Goal: Navigation & Orientation: Find specific page/section

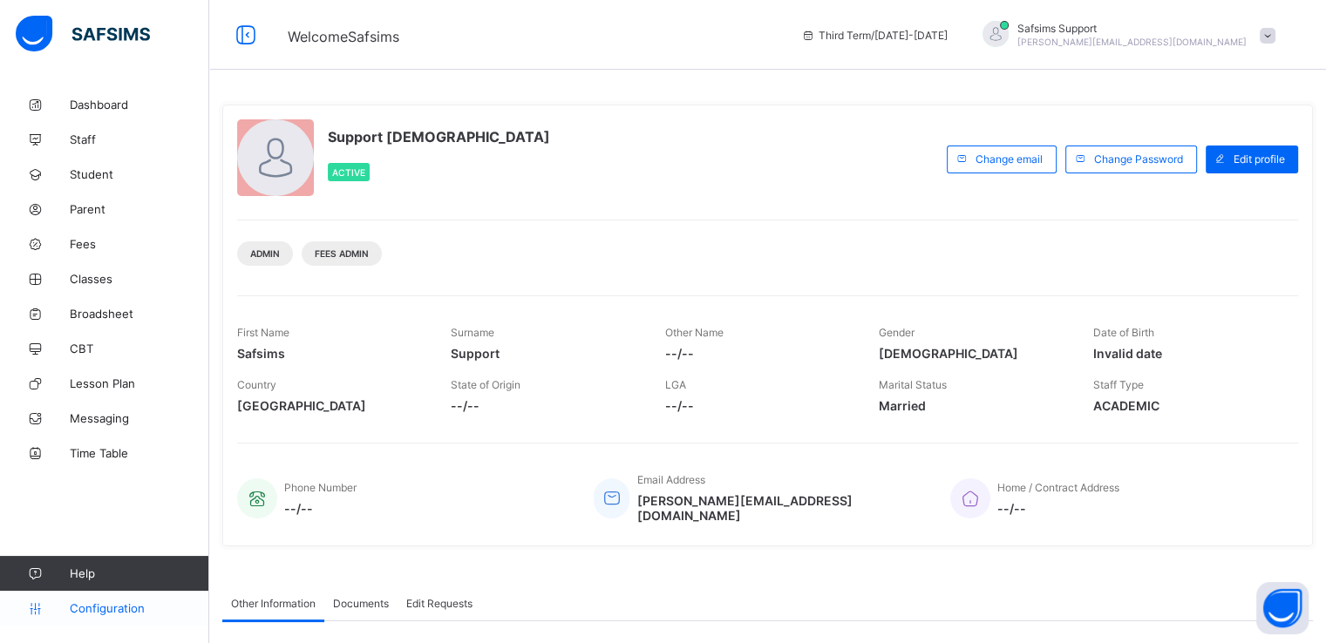
click at [100, 608] on span "Configuration" at bounding box center [139, 608] width 139 height 14
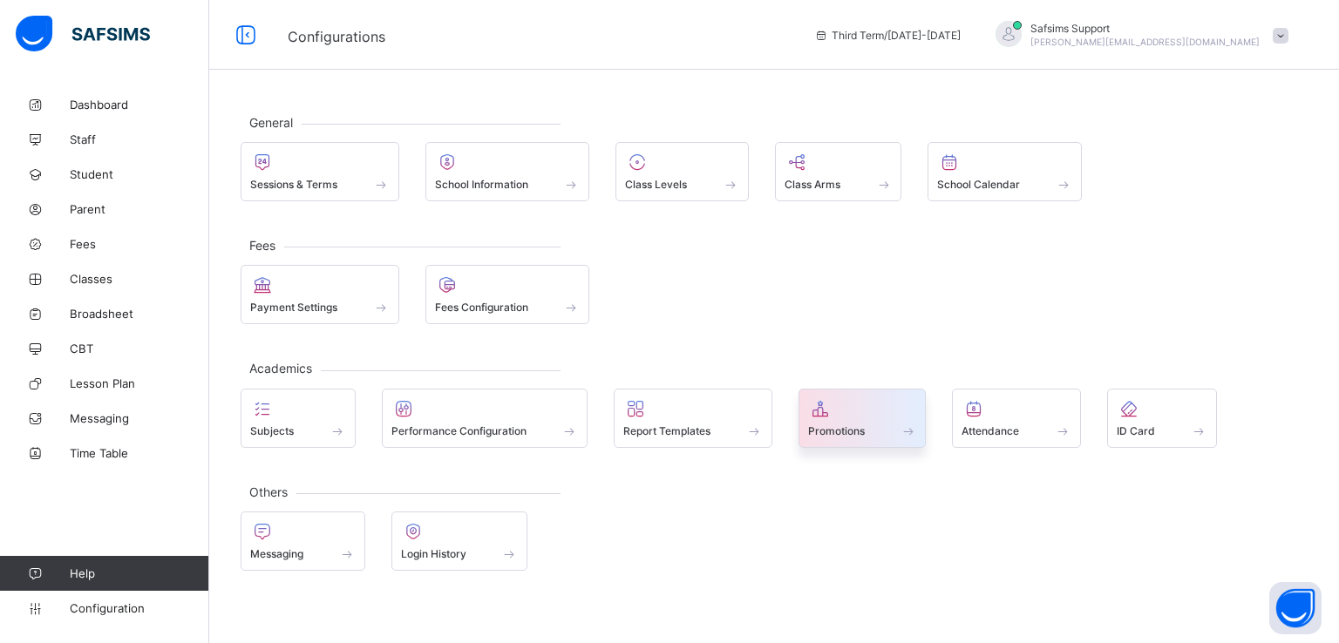
click at [872, 426] on div "Promotions" at bounding box center [862, 431] width 109 height 15
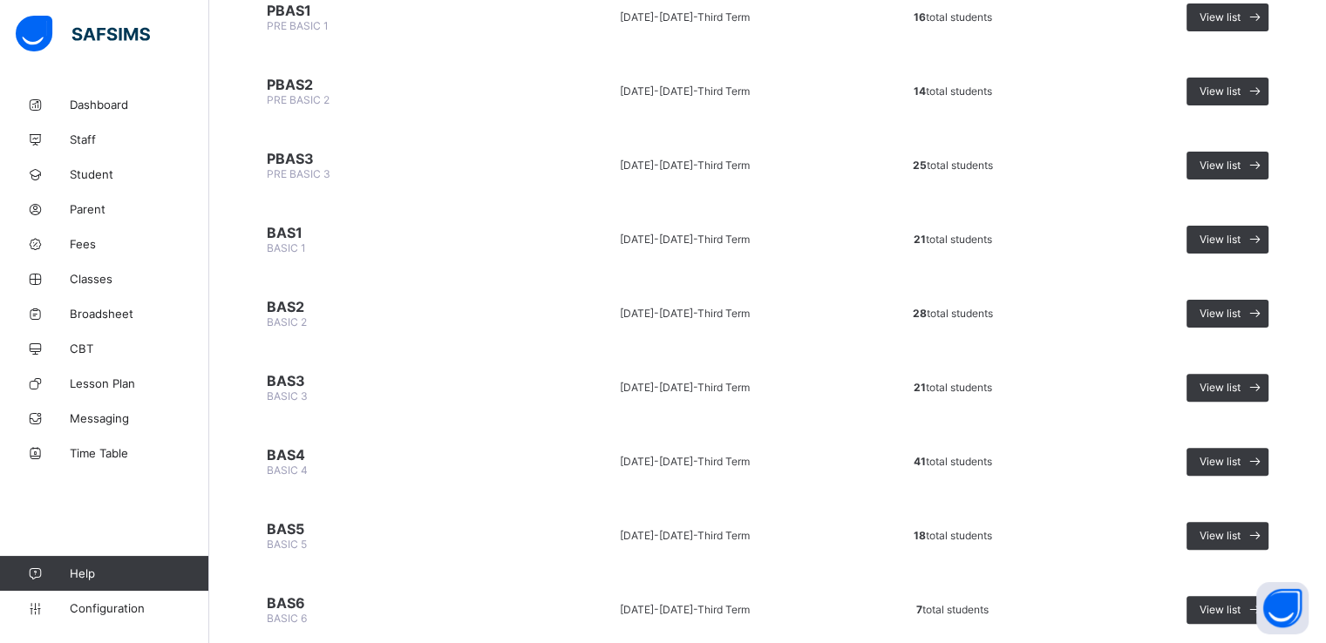
scroll to position [579, 0]
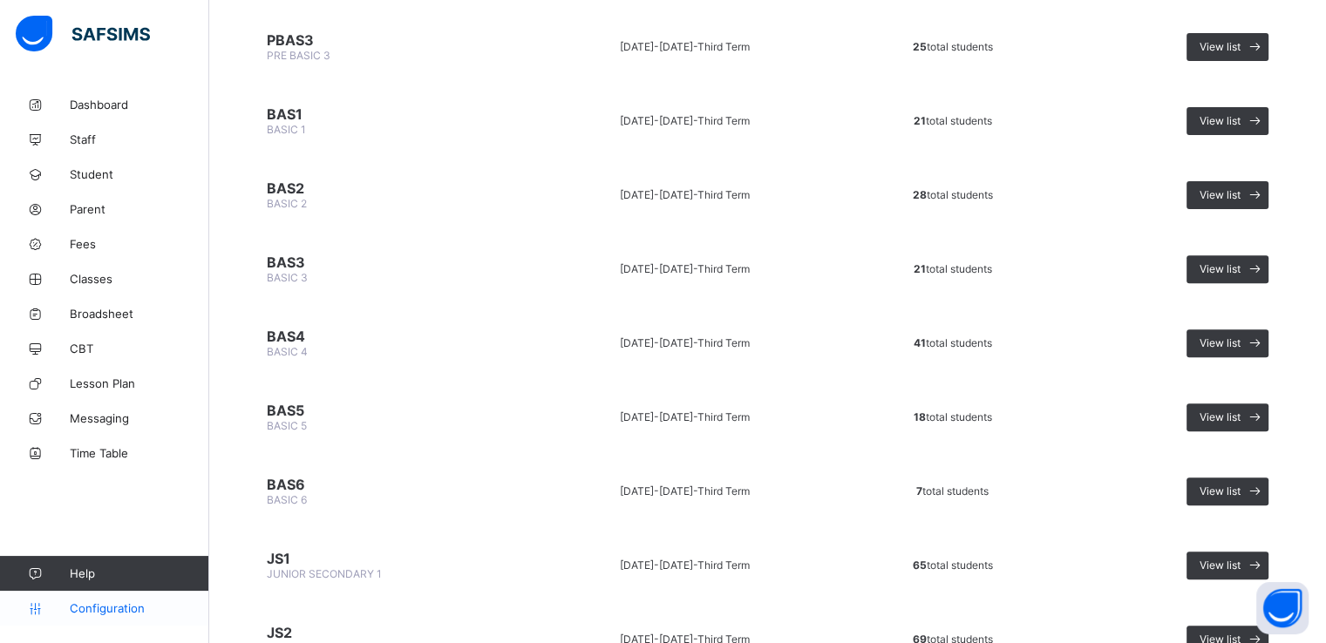
click at [94, 611] on span "Configuration" at bounding box center [139, 608] width 139 height 14
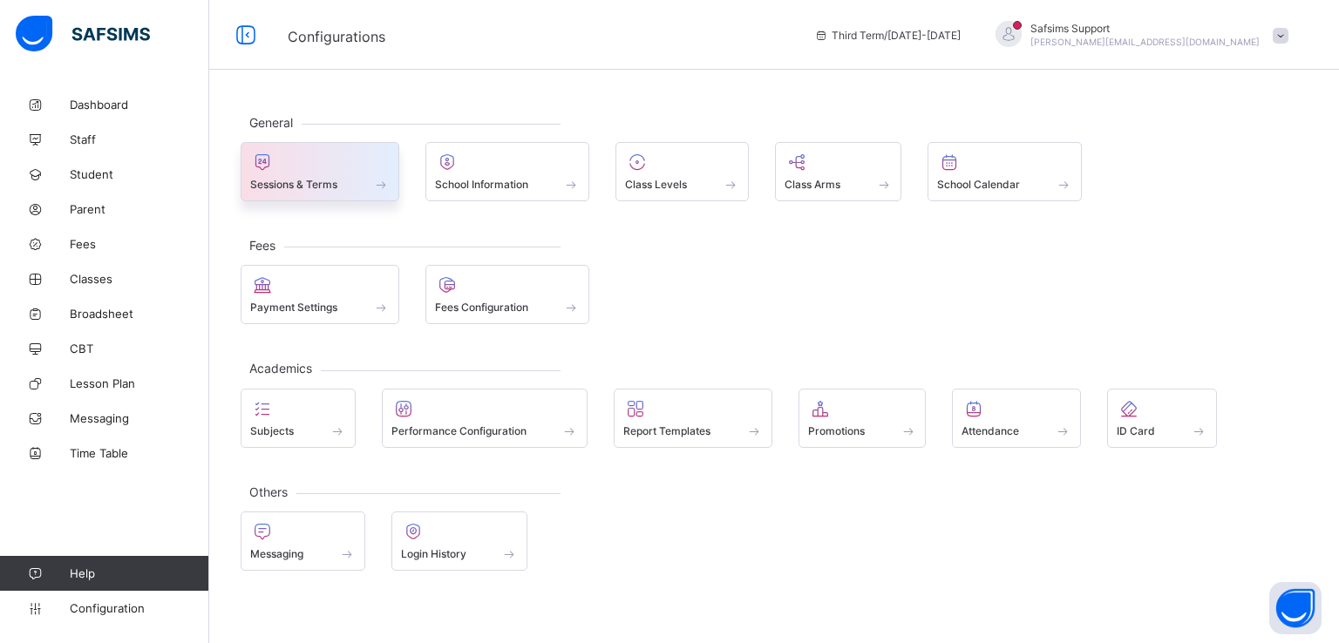
click at [299, 182] on span "Sessions & Terms" at bounding box center [293, 184] width 87 height 13
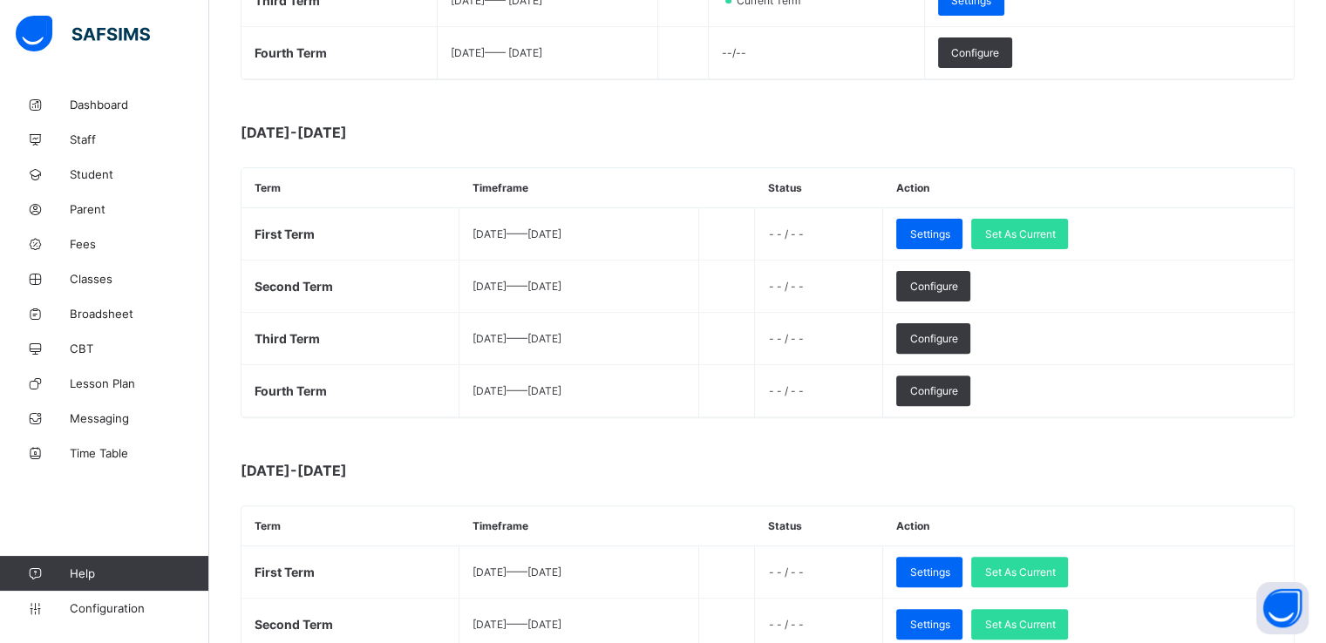
scroll to position [491, 0]
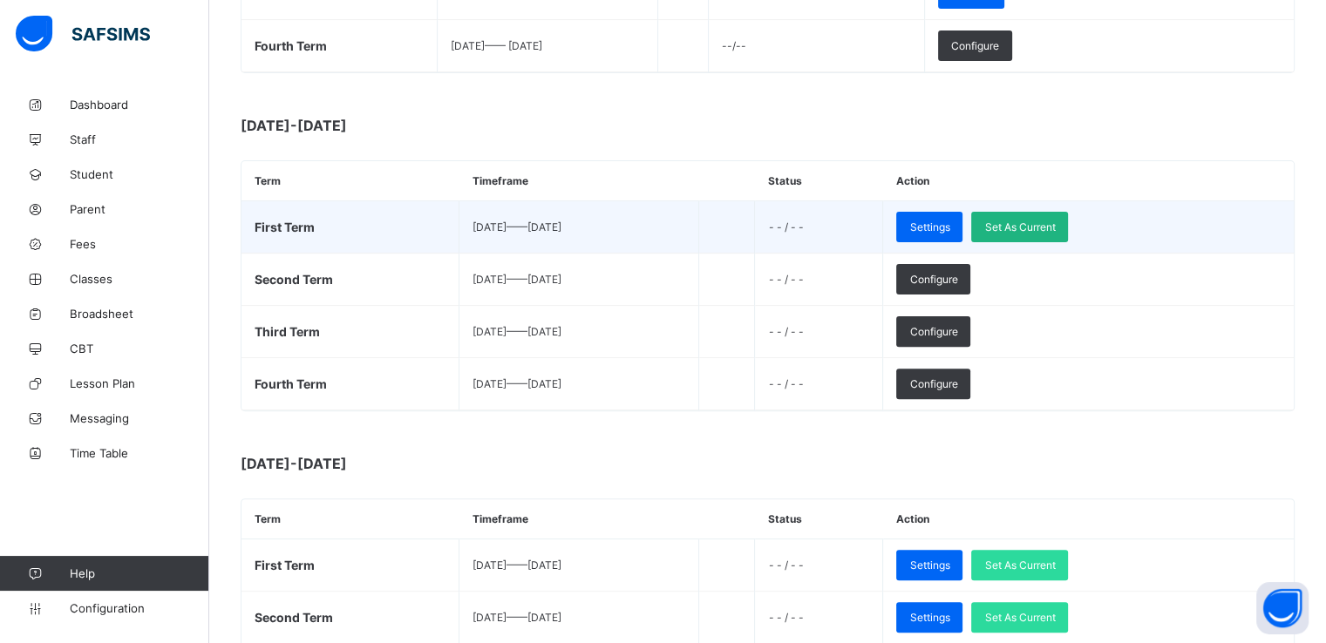
click at [1053, 227] on span "Set As Current" at bounding box center [1019, 227] width 71 height 13
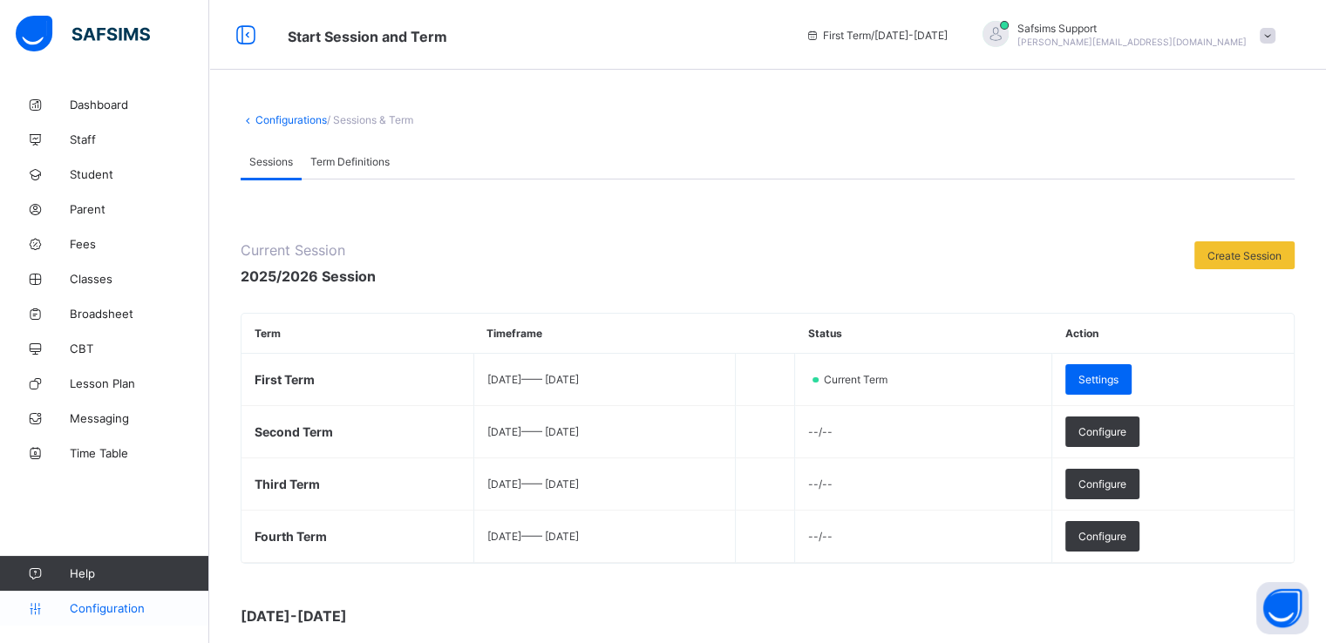
click at [121, 608] on span "Configuration" at bounding box center [139, 608] width 139 height 14
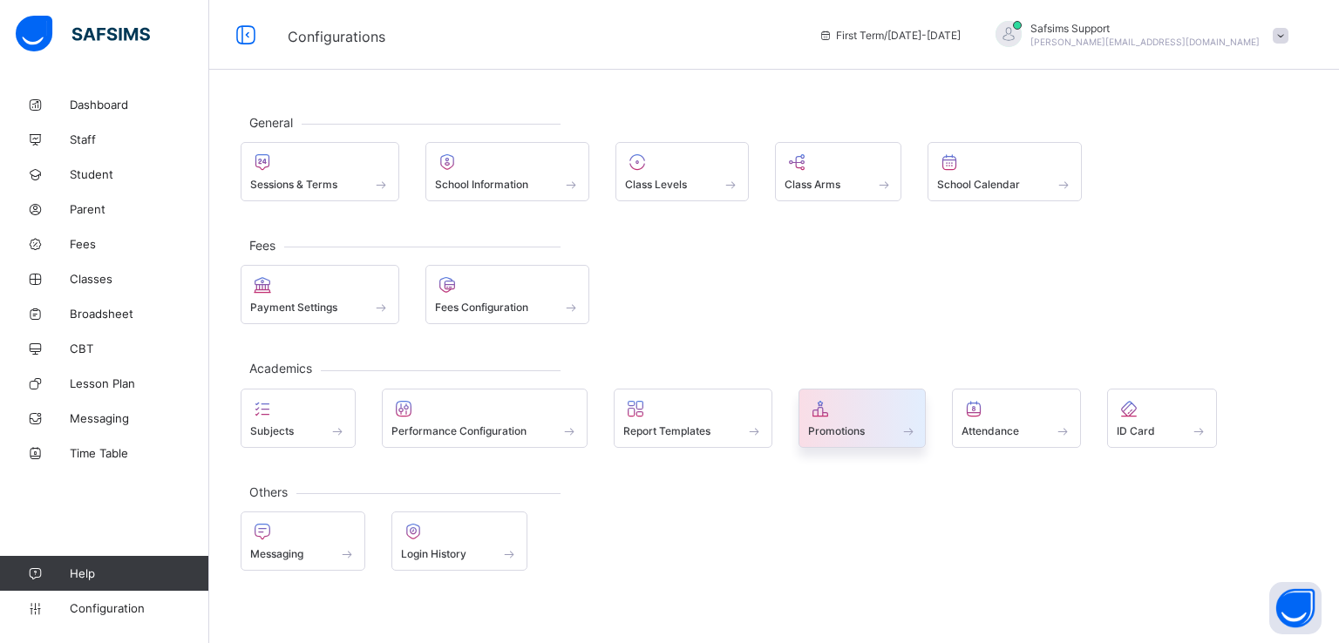
click at [864, 430] on span "Promotions" at bounding box center [836, 430] width 57 height 13
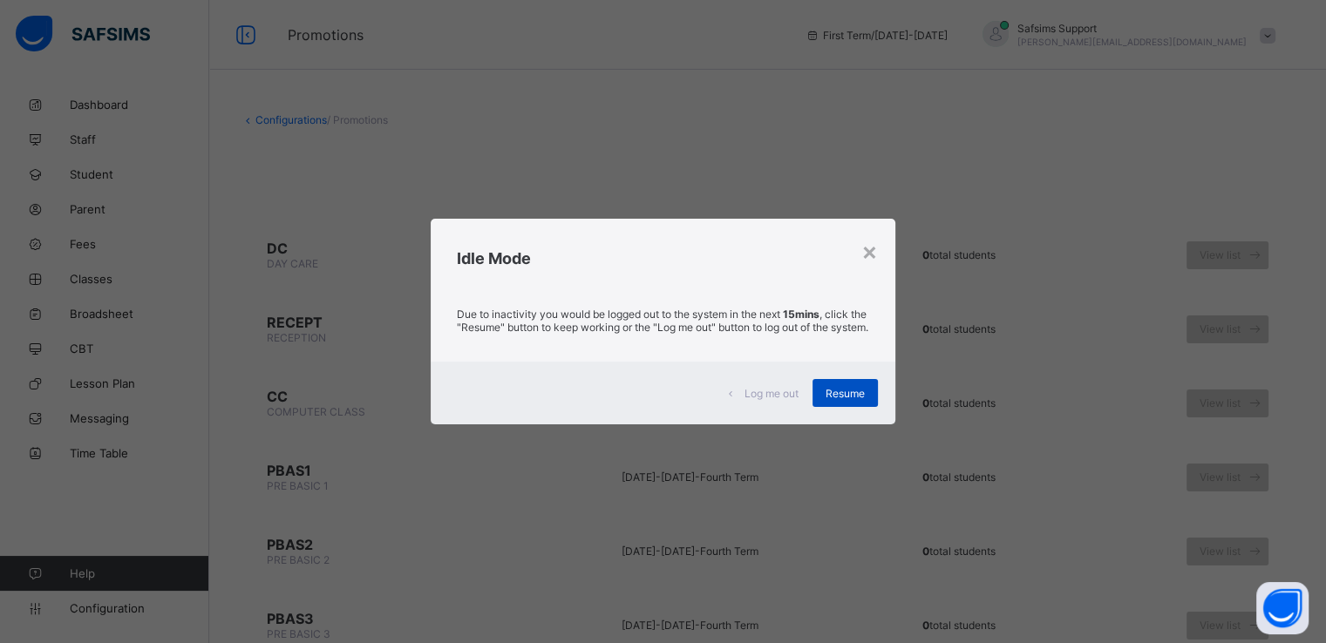
click at [845, 400] on span "Resume" at bounding box center [844, 393] width 39 height 13
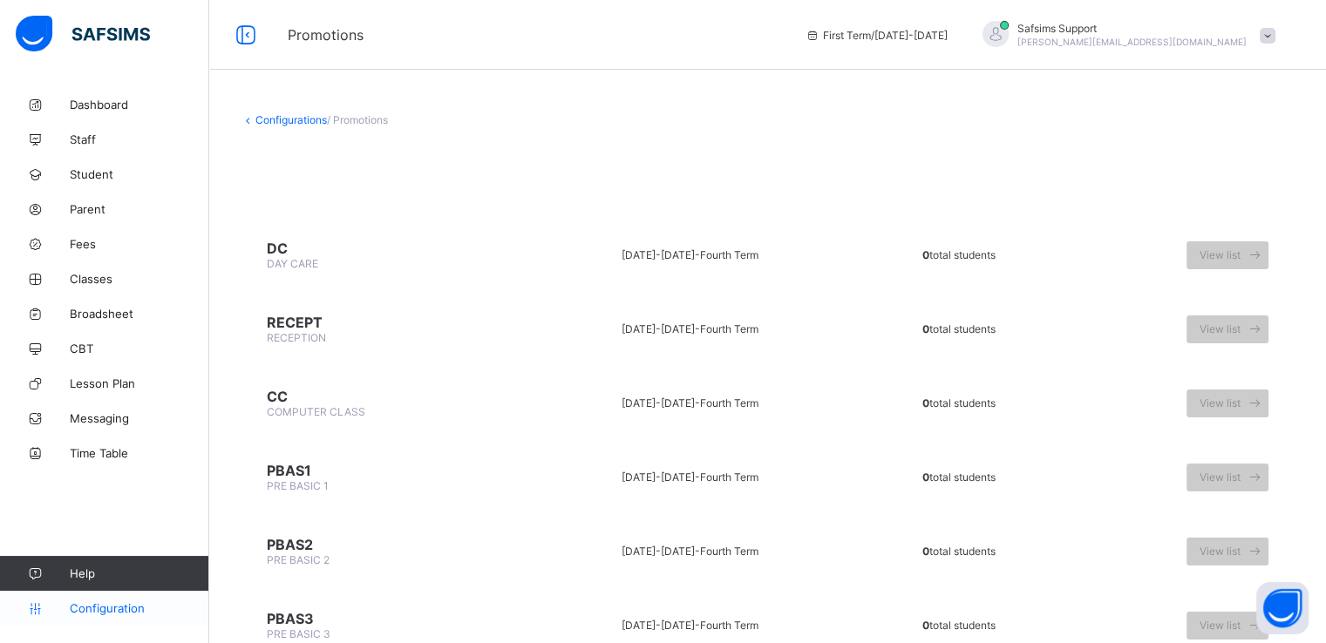
click at [105, 610] on span "Configuration" at bounding box center [139, 608] width 139 height 14
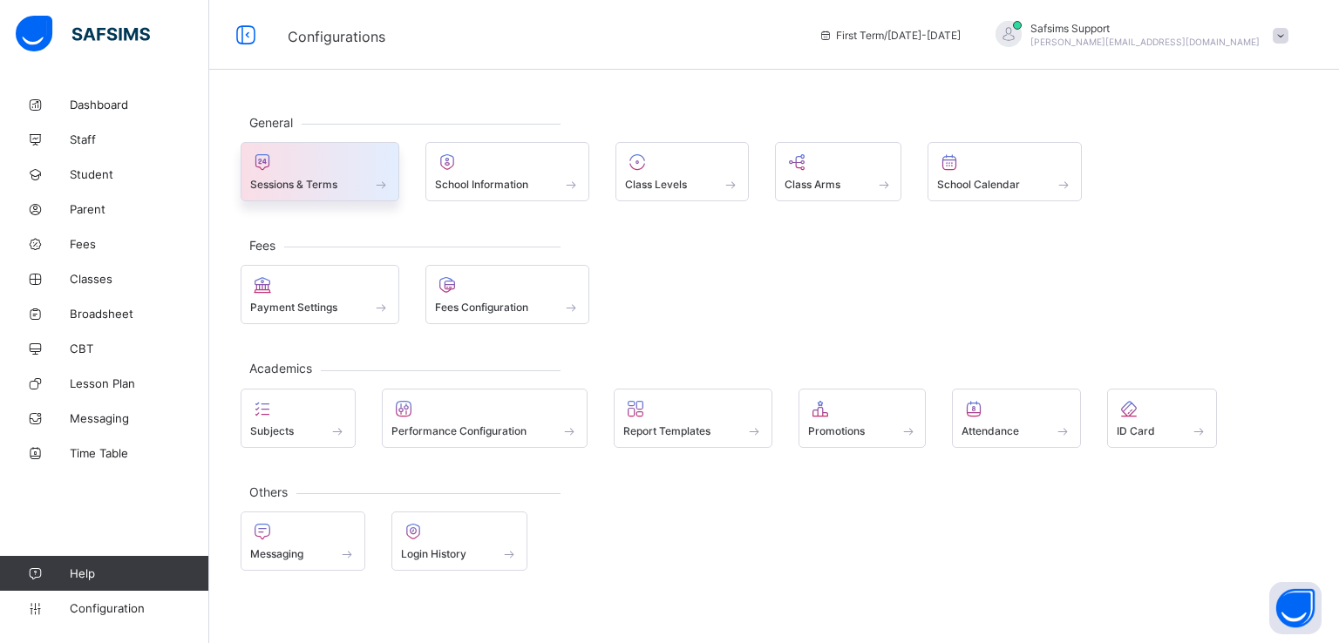
click at [324, 193] on div "Sessions & Terms" at bounding box center [320, 171] width 159 height 59
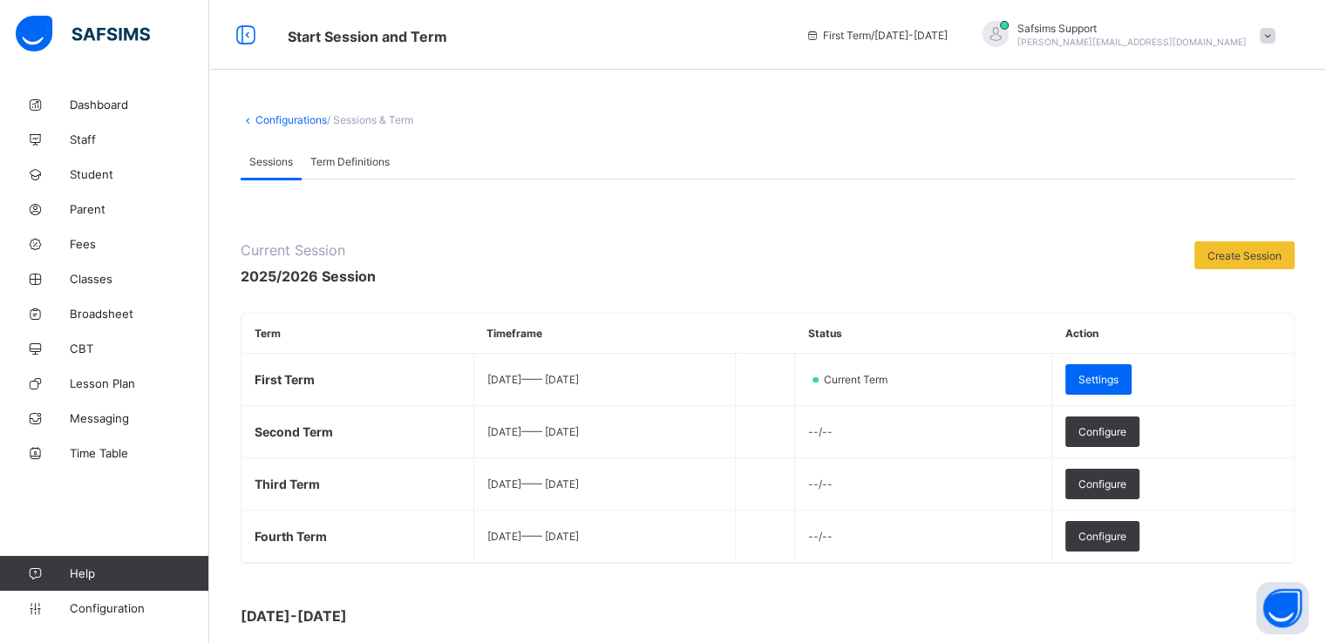
click at [344, 160] on span "Term Definitions" at bounding box center [349, 161] width 79 height 13
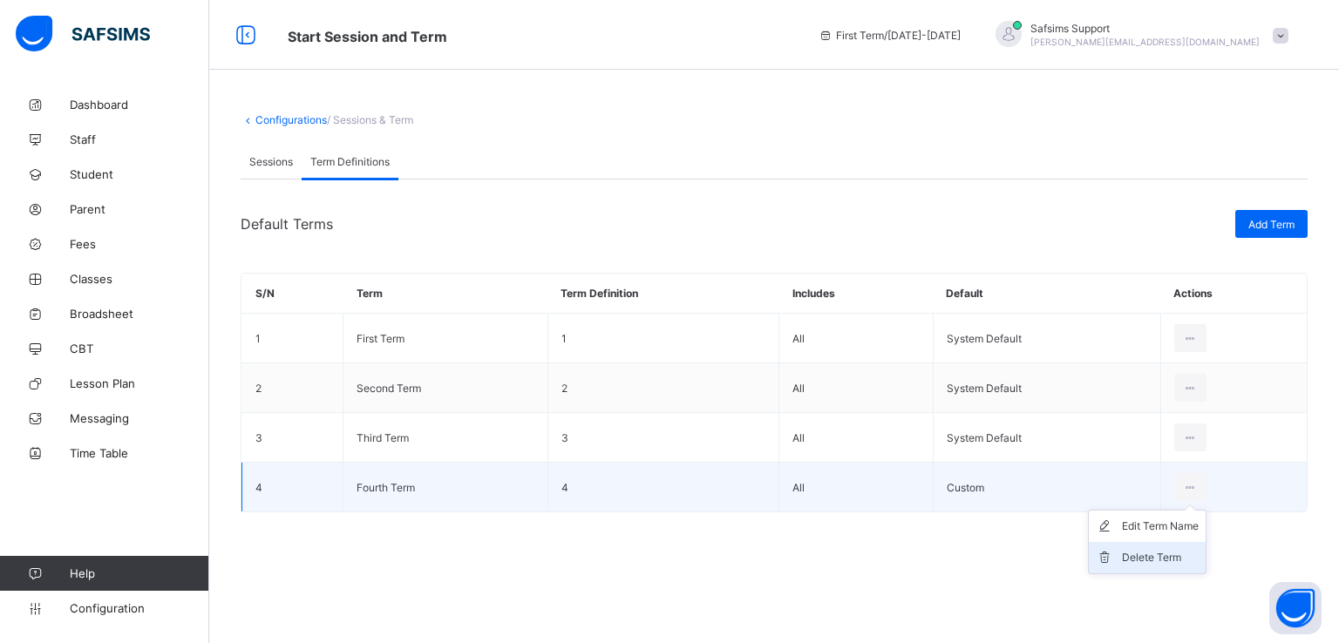
click at [1129, 555] on div "Delete Term" at bounding box center [1160, 557] width 77 height 17
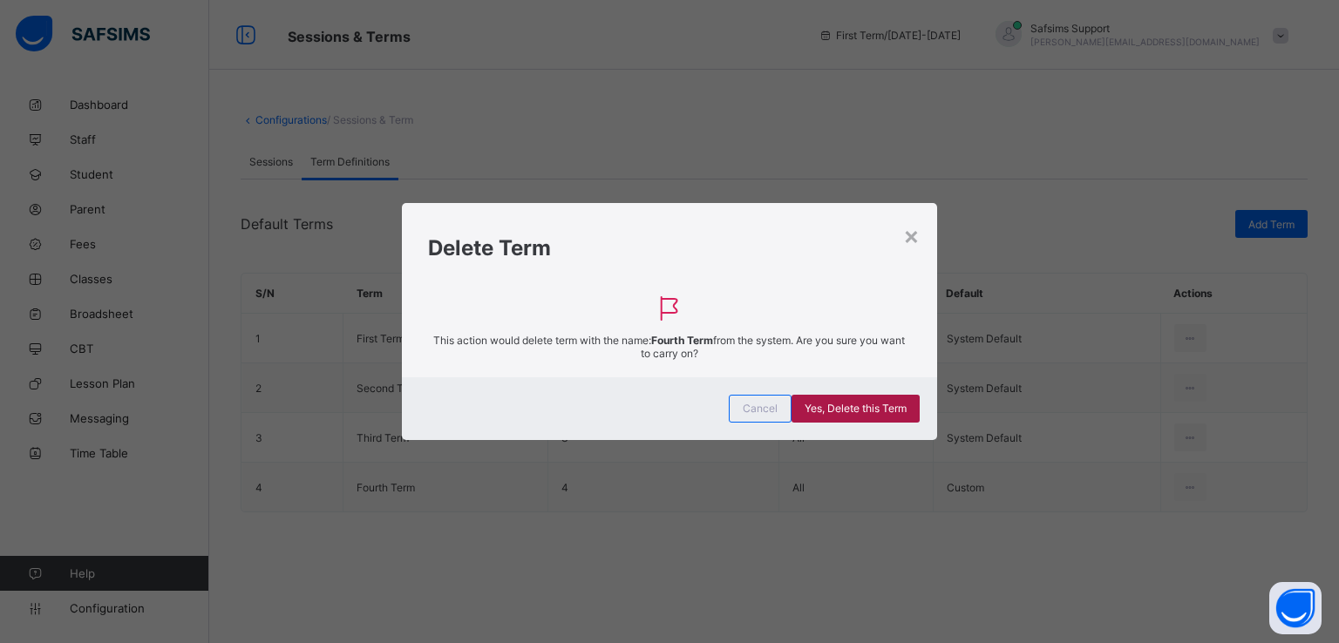
click at [830, 413] on span "Yes, Delete this Term" at bounding box center [856, 408] width 102 height 13
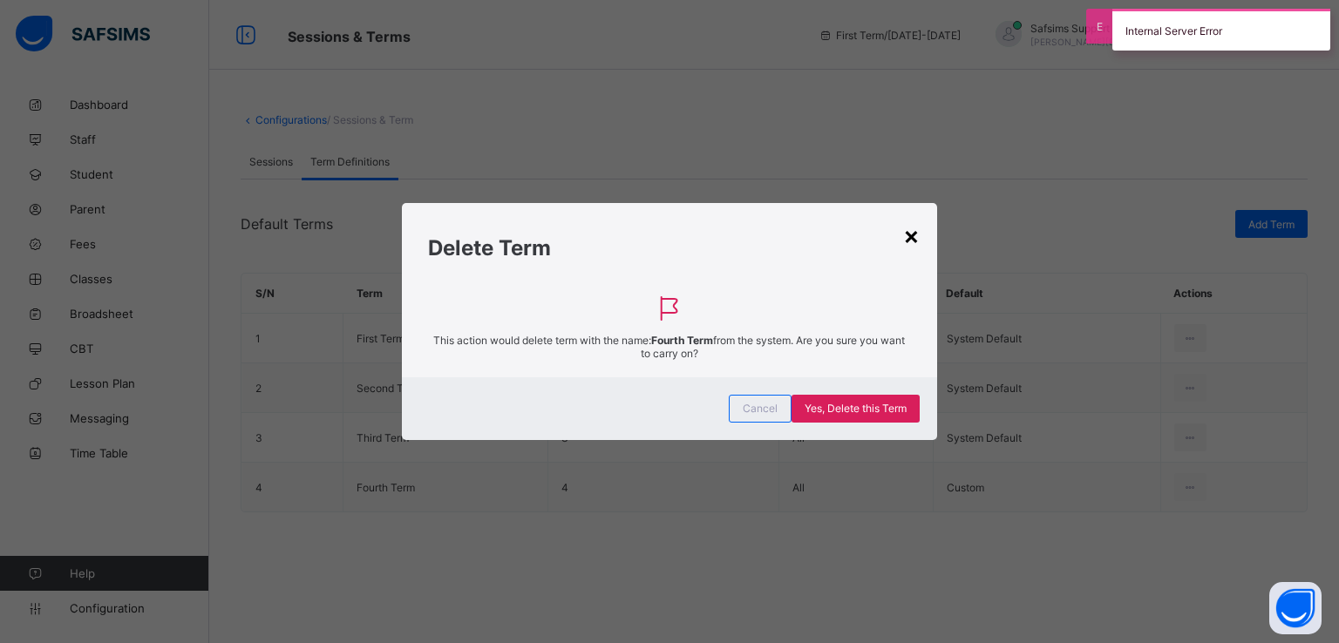
click at [909, 243] on div "×" at bounding box center [911, 236] width 17 height 30
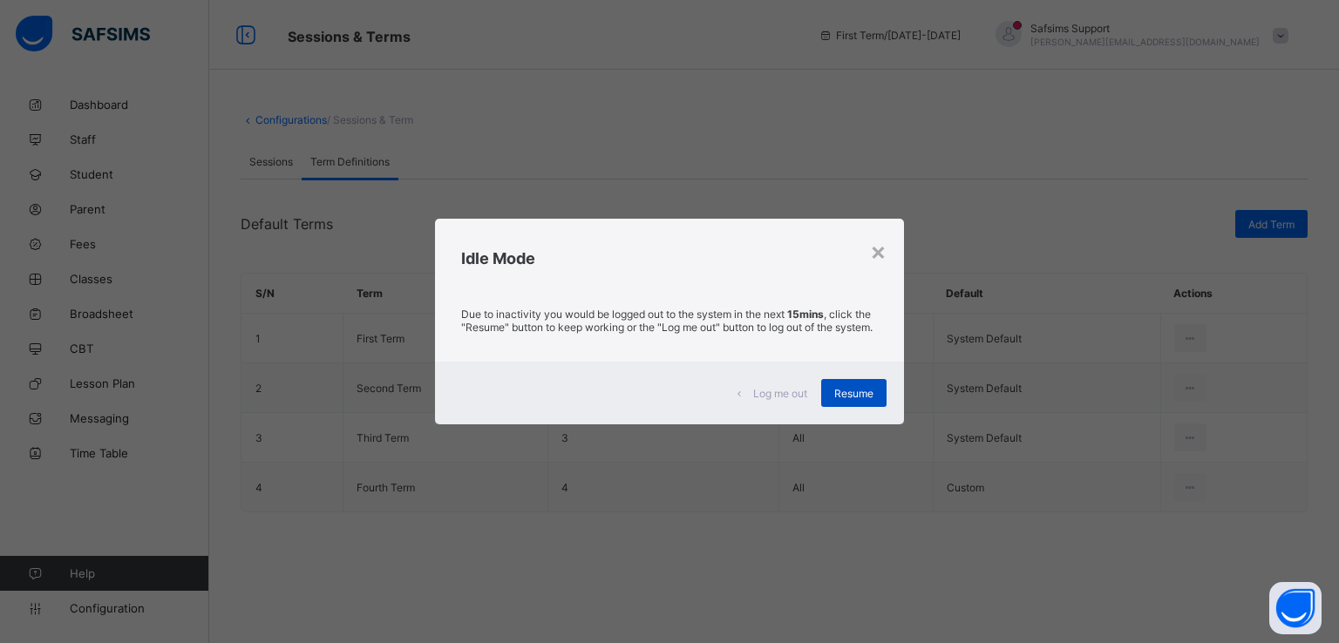
click at [836, 399] on span "Resume" at bounding box center [853, 393] width 39 height 13
click at [851, 397] on span "Resume" at bounding box center [853, 393] width 39 height 13
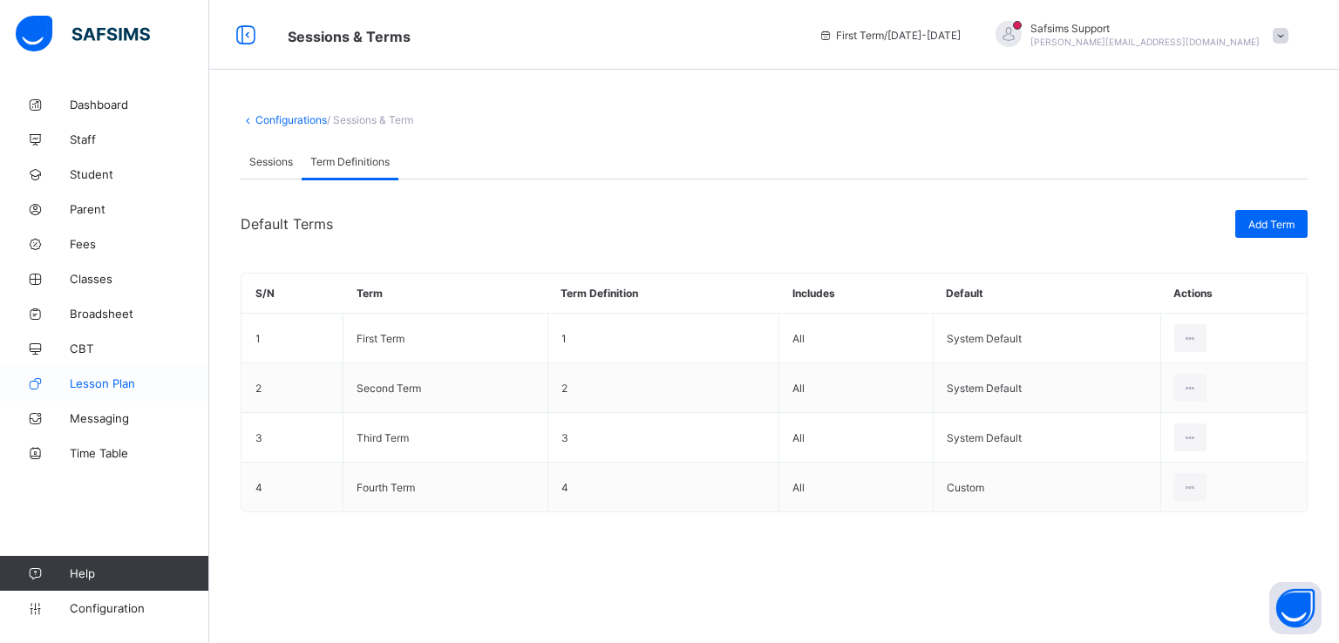
click at [107, 380] on span "Lesson Plan" at bounding box center [139, 384] width 139 height 14
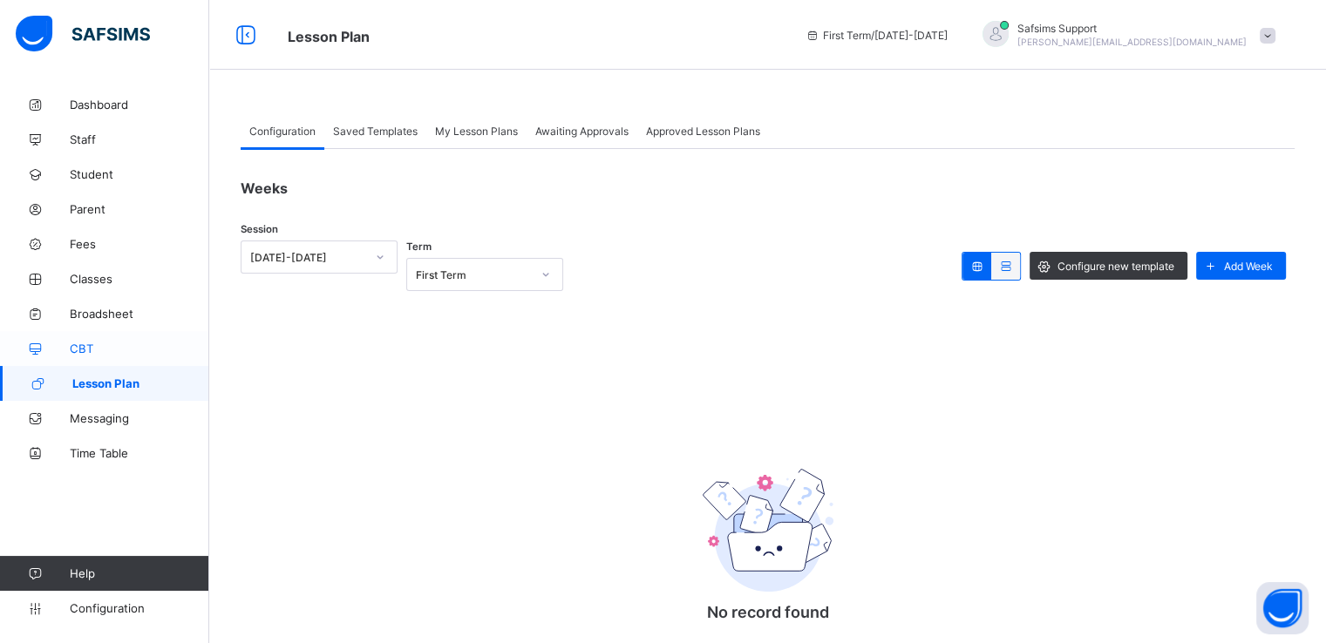
click at [80, 344] on span "CBT" at bounding box center [139, 349] width 139 height 14
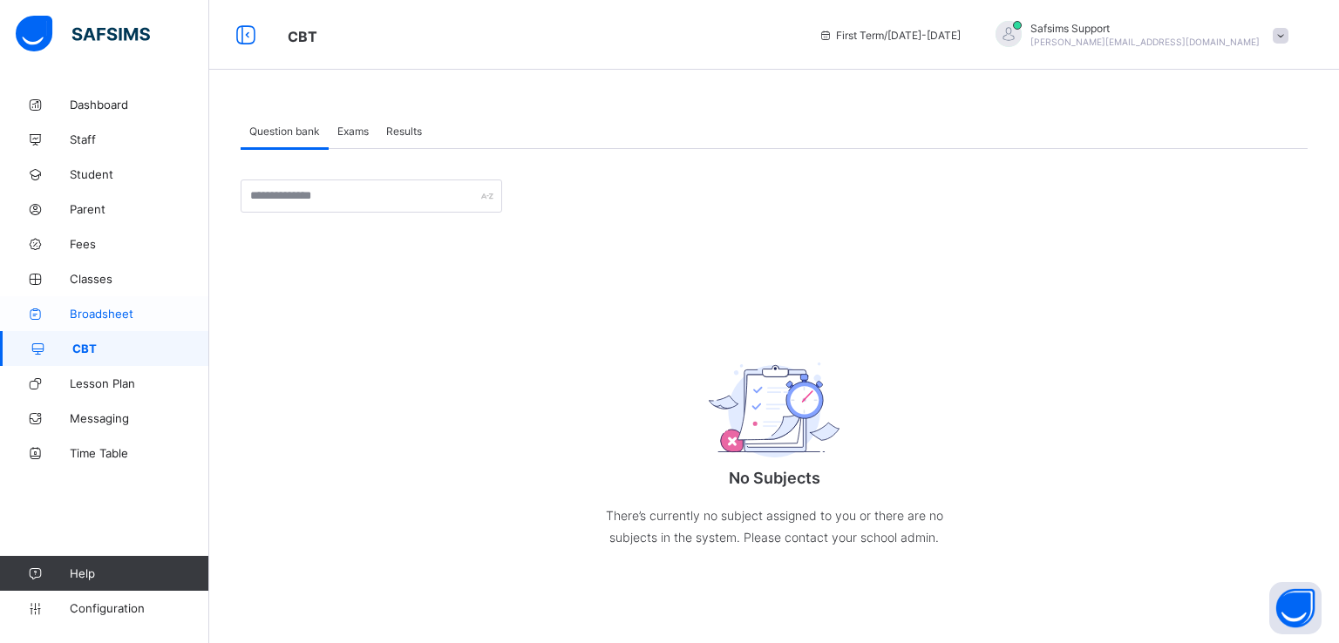
click at [107, 315] on span "Broadsheet" at bounding box center [139, 314] width 139 height 14
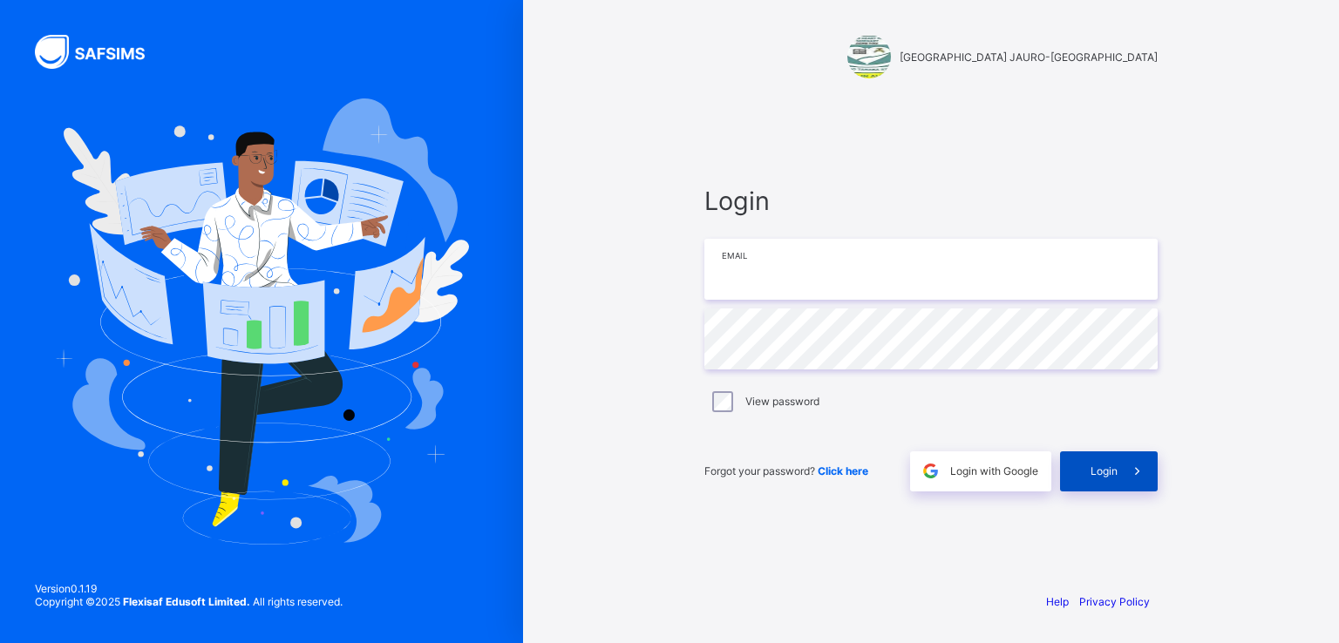
type input "**********"
click at [1106, 468] on span "Login" at bounding box center [1103, 471] width 27 height 13
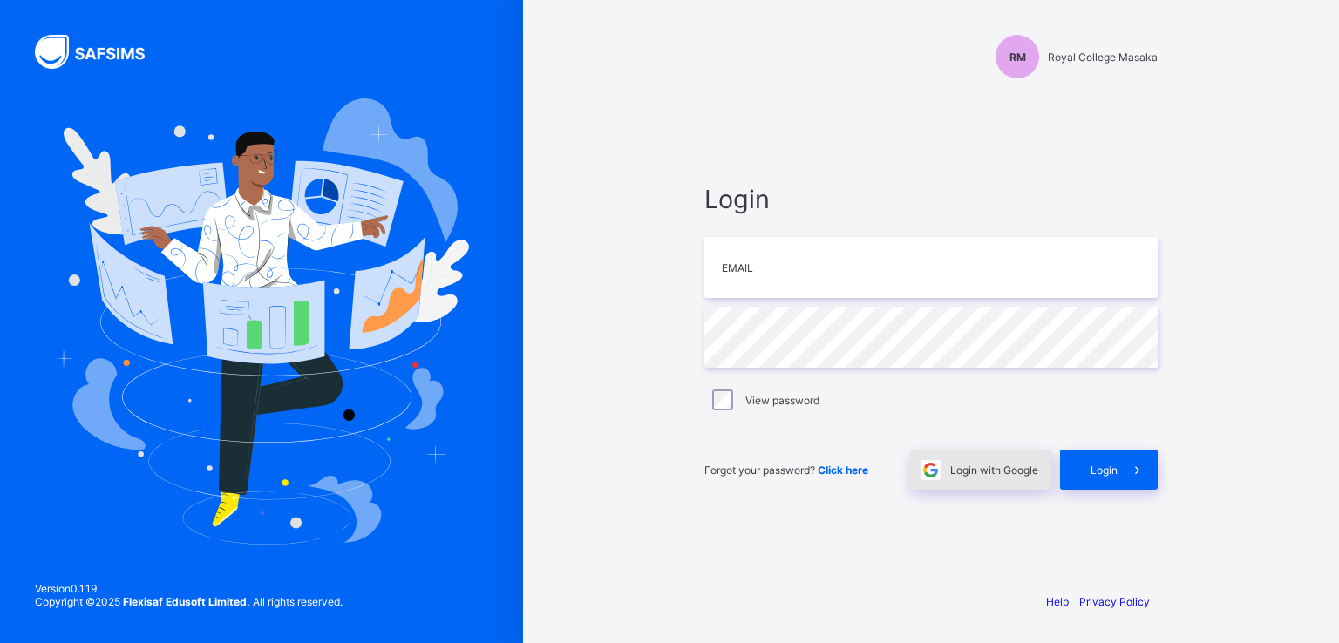
click at [981, 468] on span "Login with Google" at bounding box center [994, 470] width 88 height 13
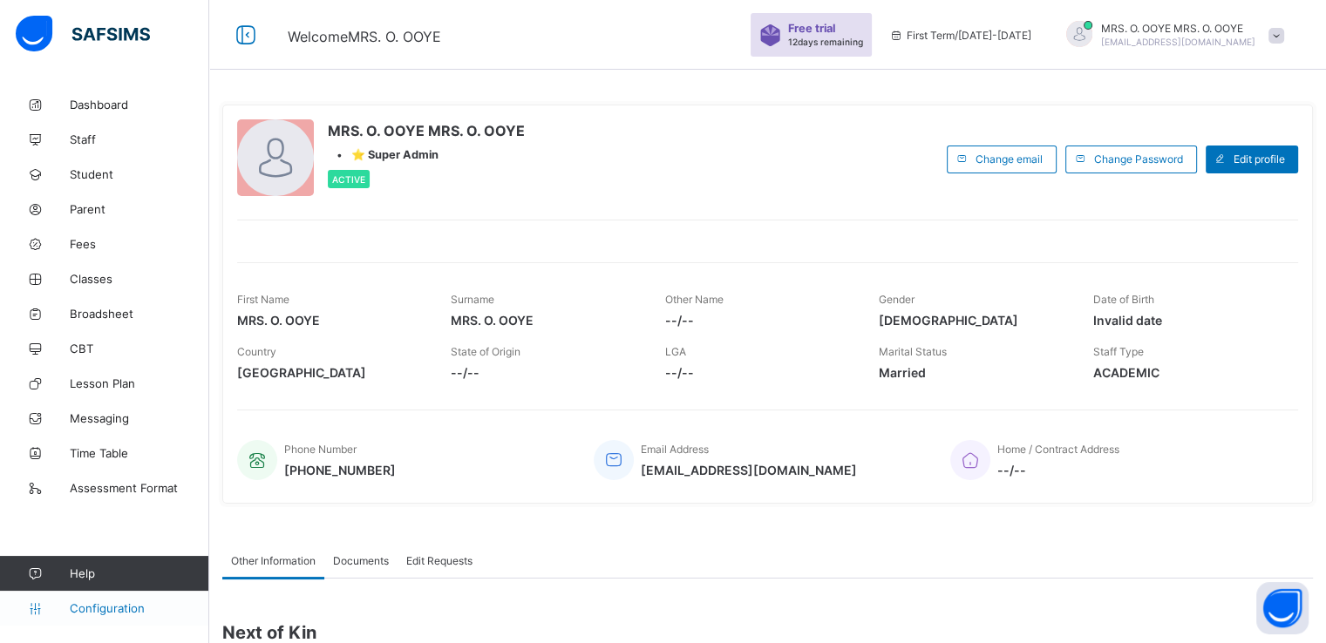
click at [76, 608] on span "Configuration" at bounding box center [139, 608] width 139 height 14
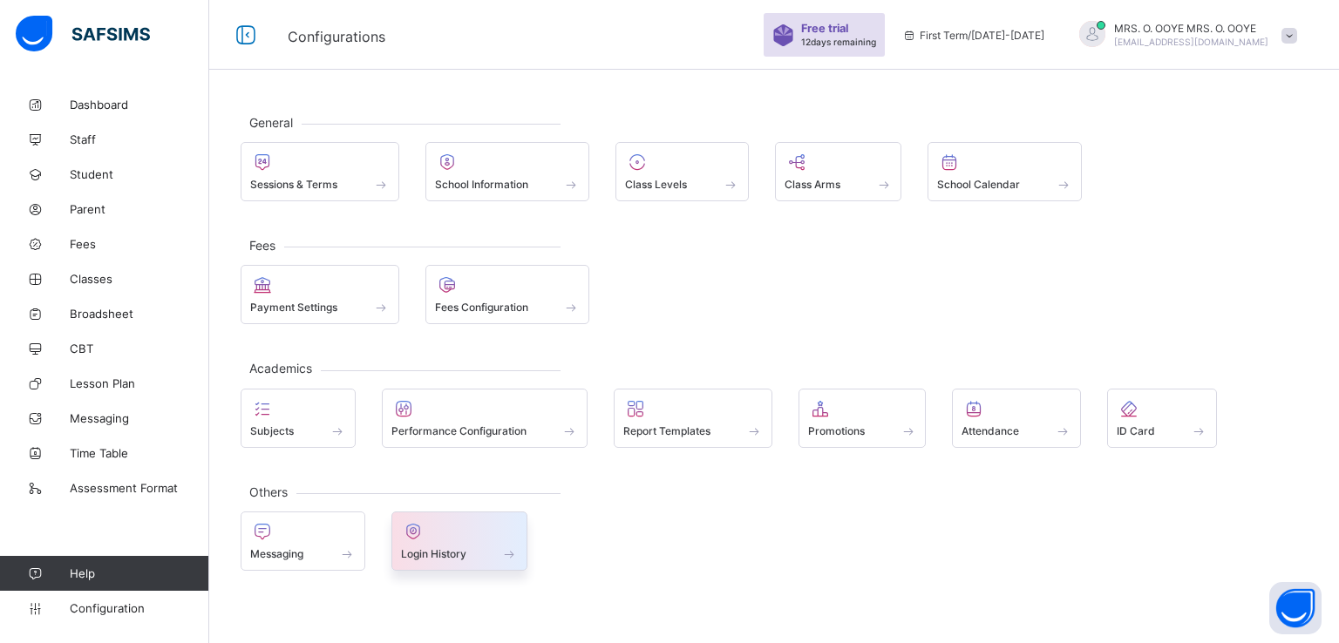
click at [445, 547] on div "Login History" at bounding box center [460, 554] width 118 height 15
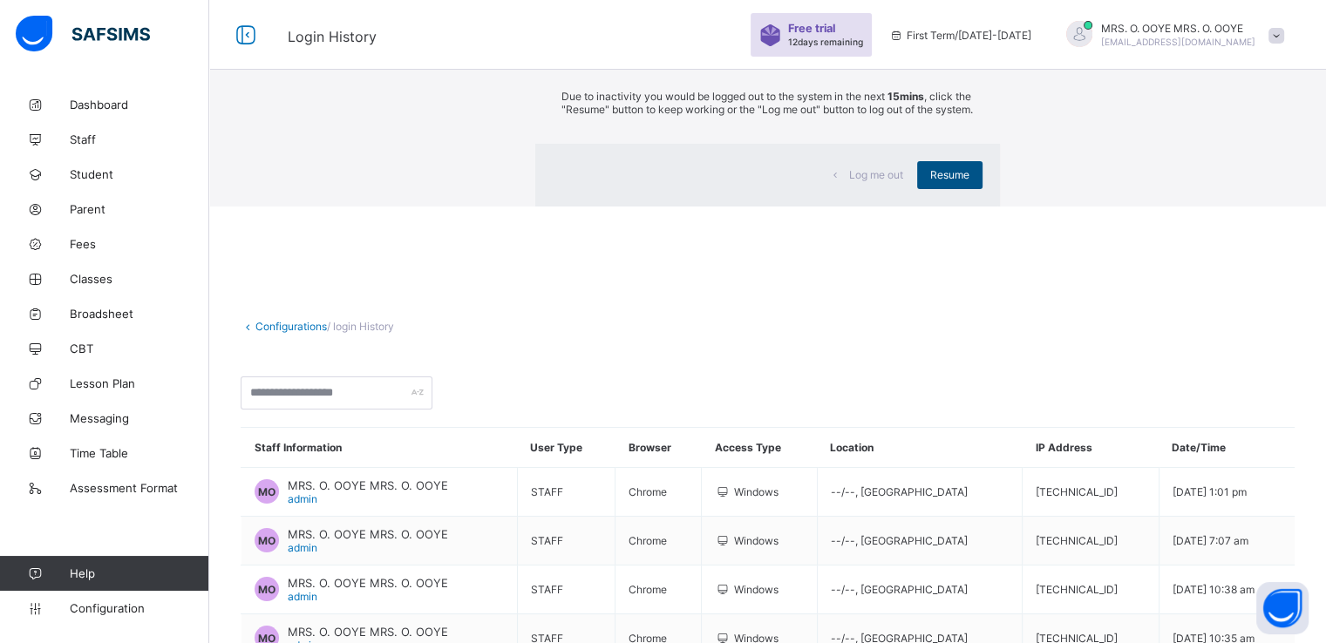
click at [917, 189] on div "Resume" at bounding box center [949, 175] width 65 height 28
click at [930, 181] on span "Resume" at bounding box center [949, 174] width 39 height 13
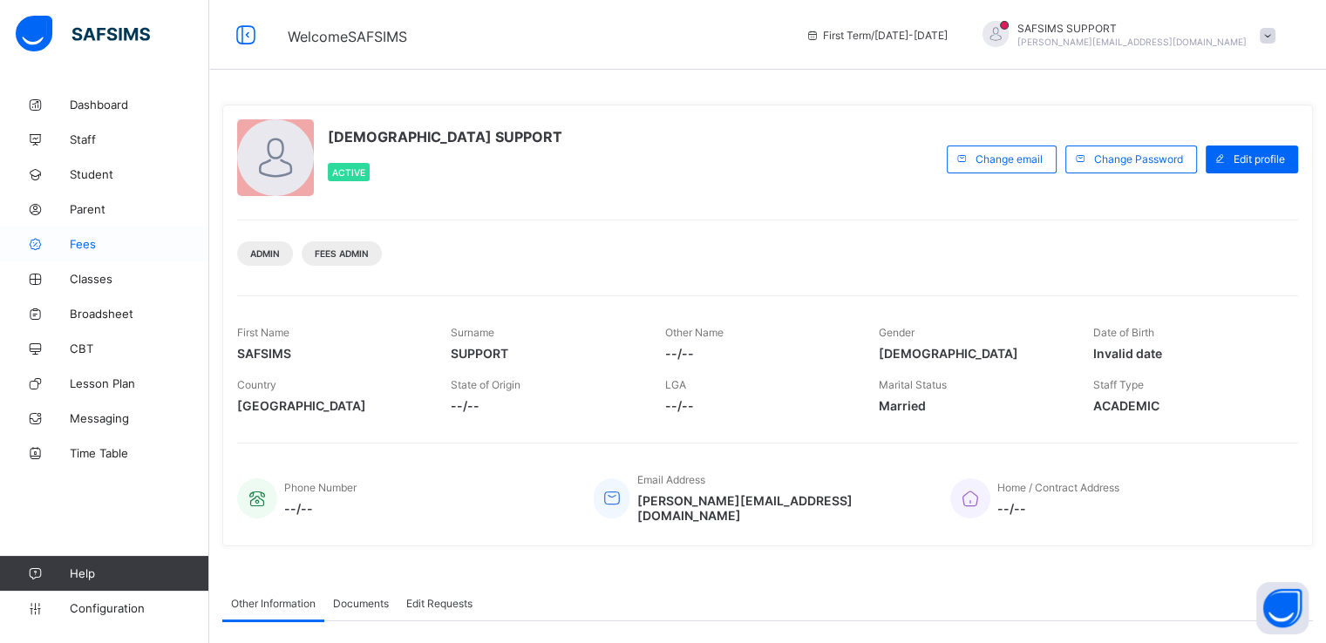
click at [77, 241] on span "Fees" at bounding box center [139, 244] width 139 height 14
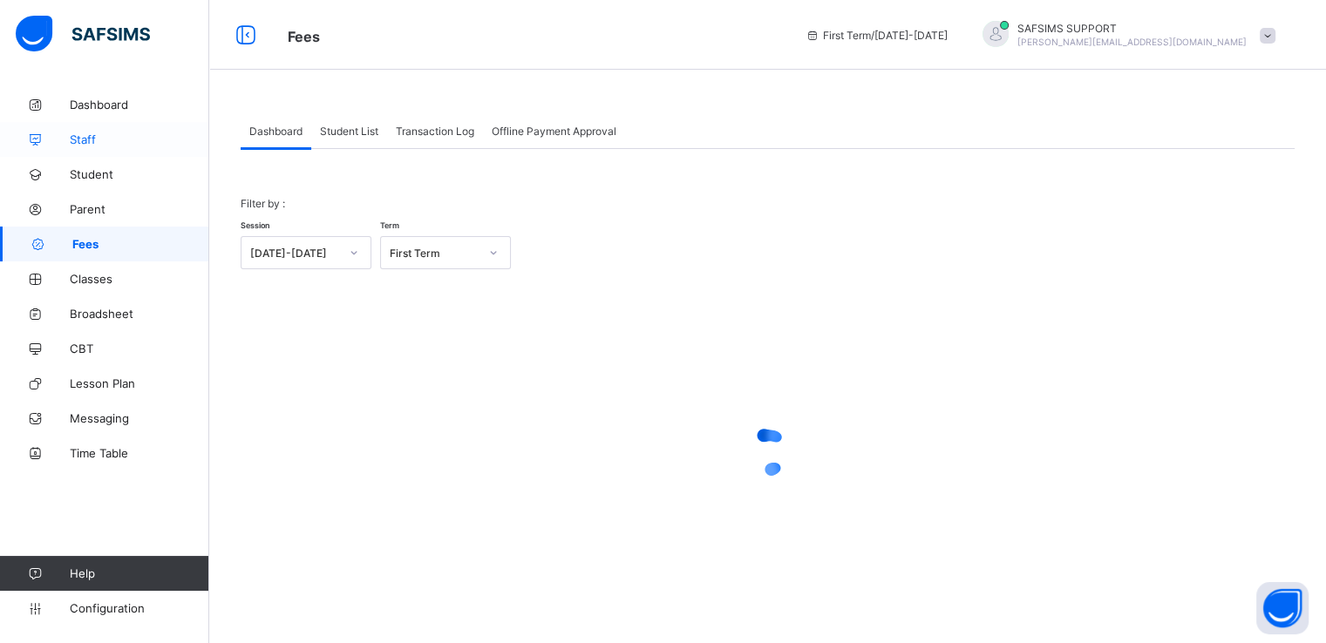
click at [90, 138] on span "Staff" at bounding box center [139, 139] width 139 height 14
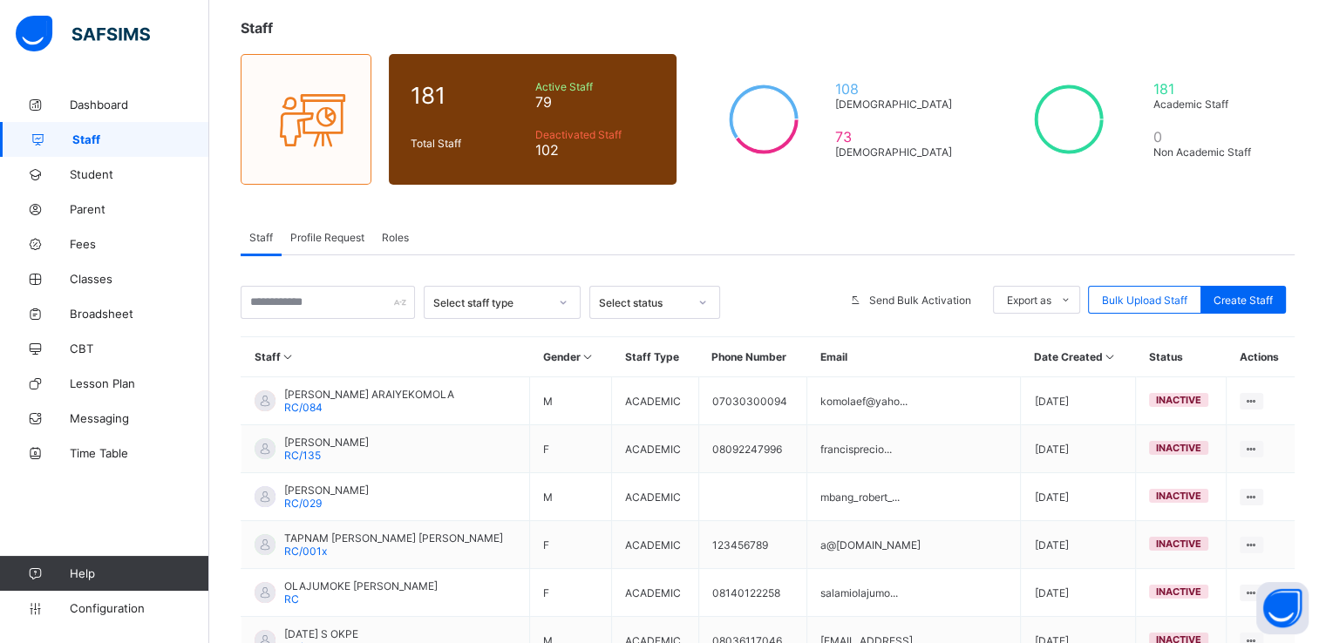
scroll to position [89, 0]
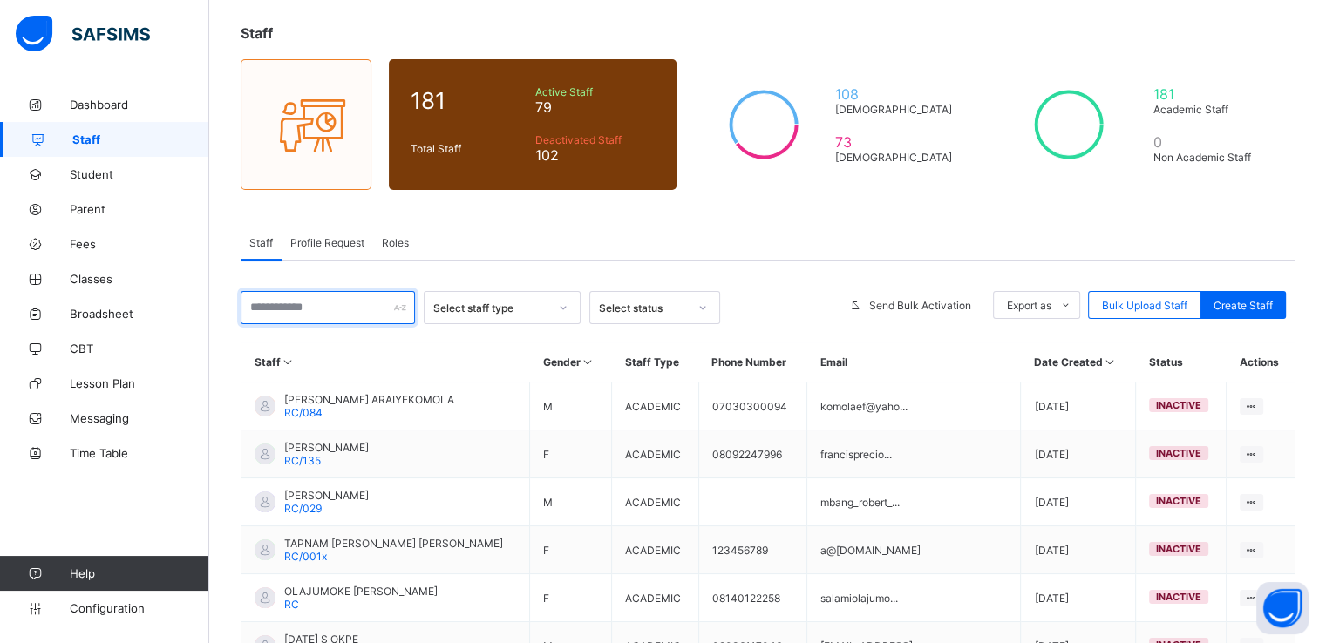
click at [337, 301] on input "text" at bounding box center [328, 307] width 174 height 33
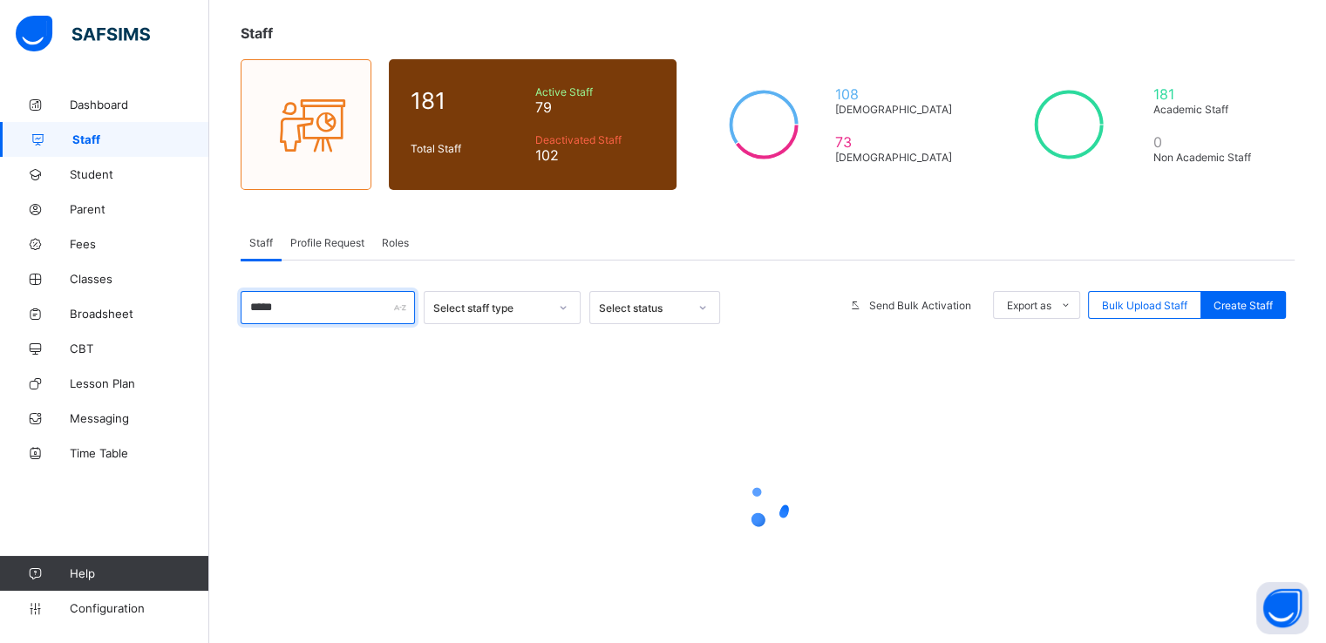
scroll to position [77, 0]
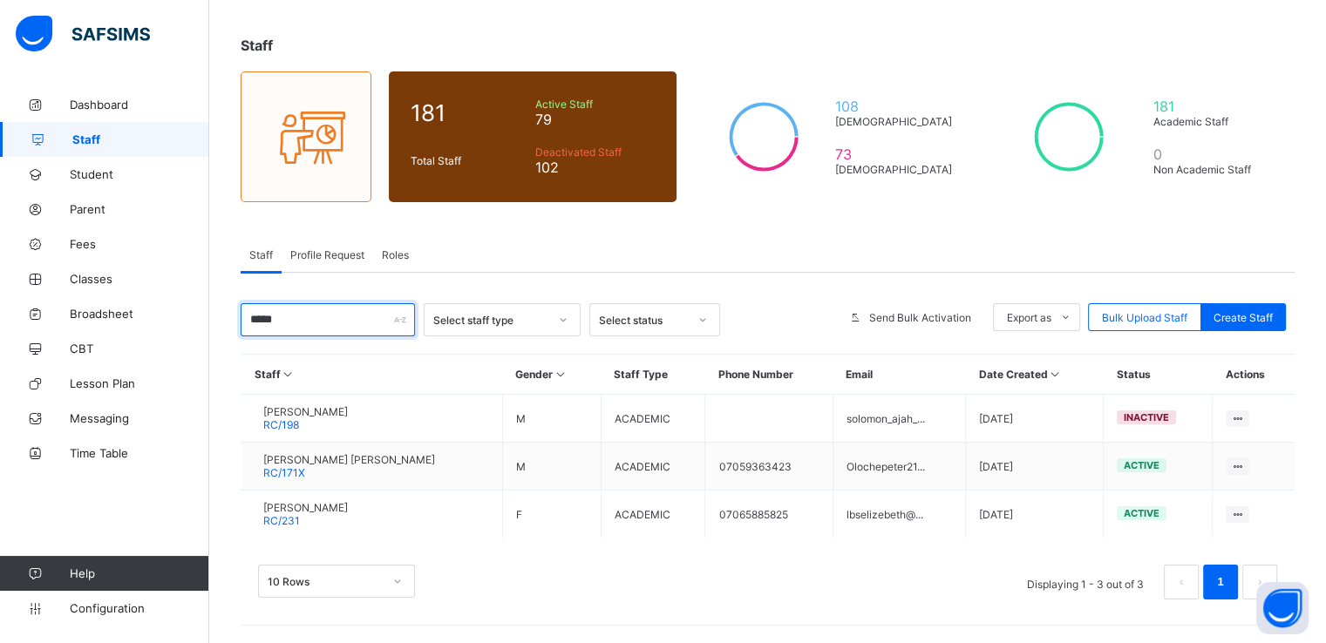
type input "*****"
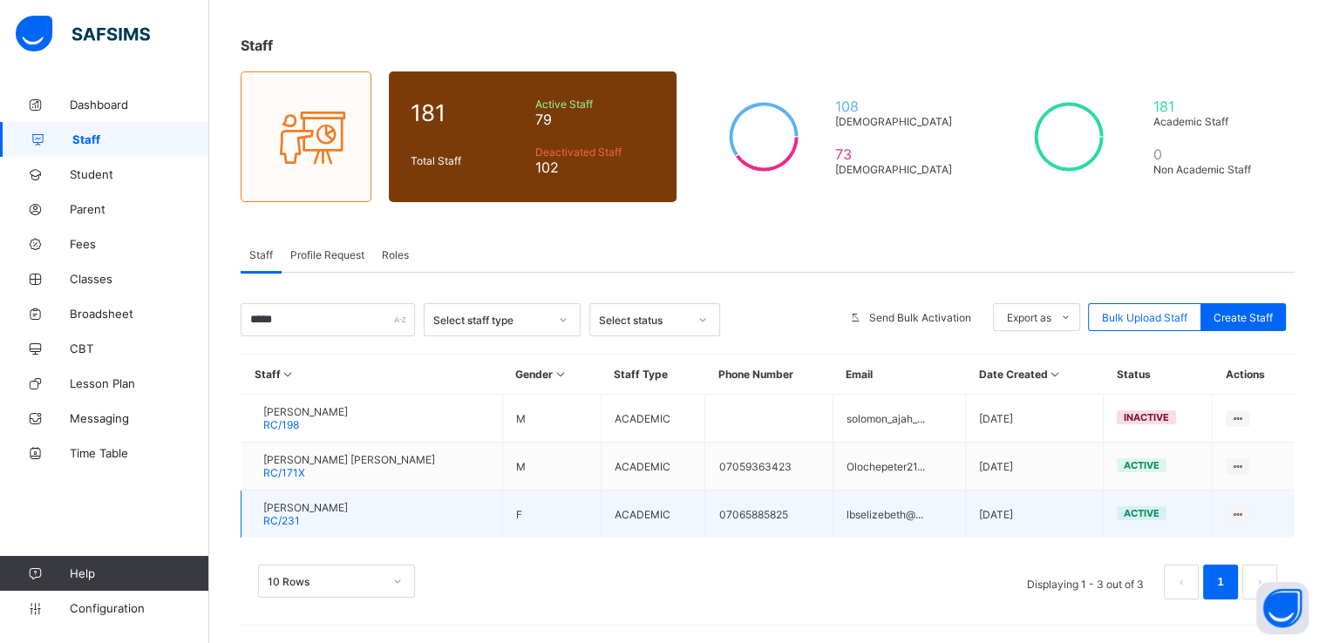
click at [323, 503] on span "OLABISI ELIZEBETH OLOWODAGBA" at bounding box center [305, 507] width 85 height 13
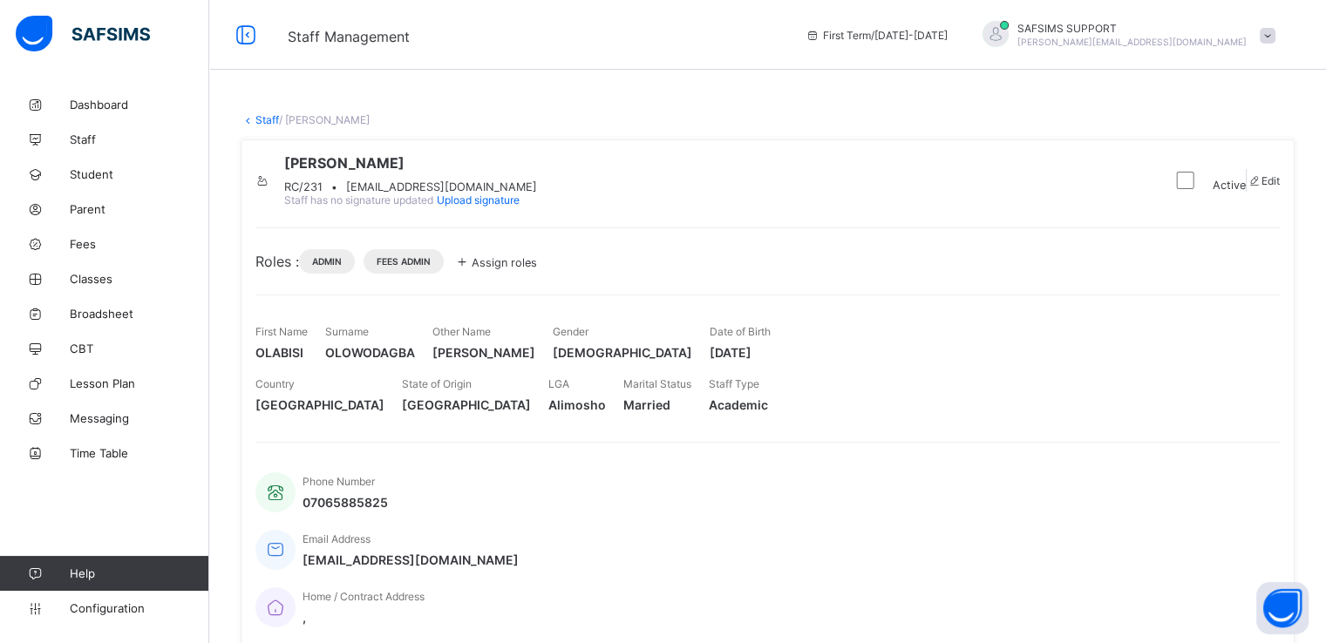
click at [433, 207] on span "Staff has no signature updated" at bounding box center [358, 200] width 149 height 13
click at [92, 608] on span "Configuration" at bounding box center [139, 608] width 139 height 14
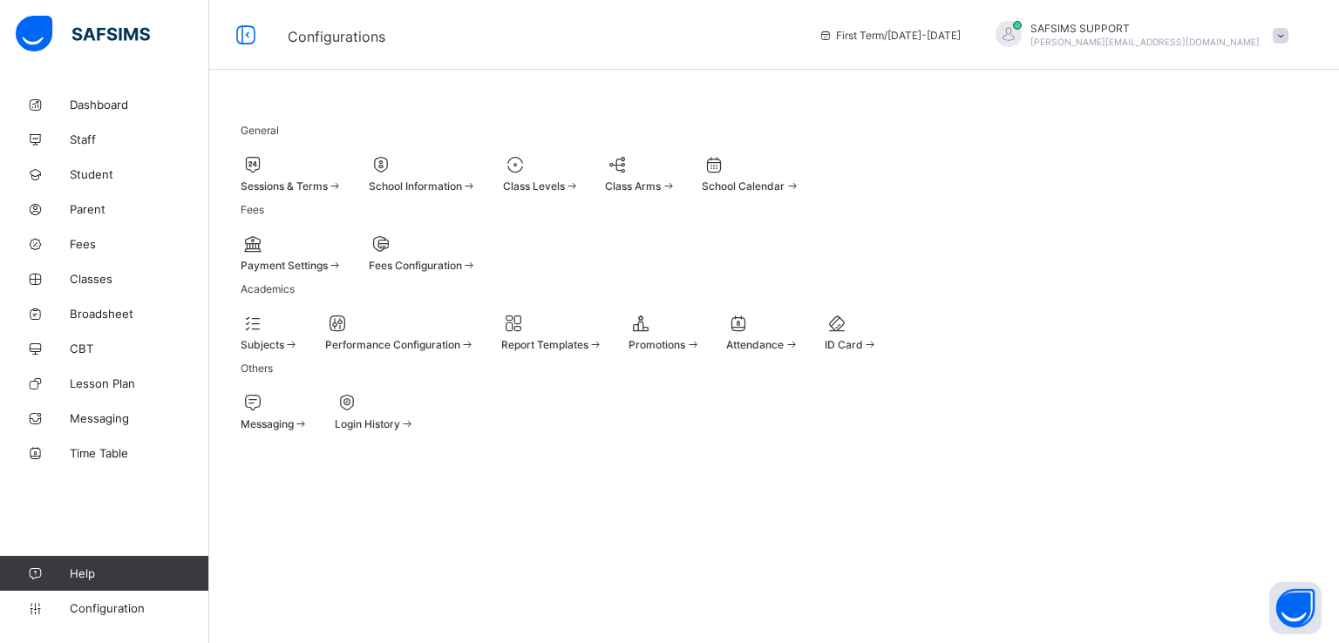
click at [477, 259] on span at bounding box center [423, 257] width 108 height 4
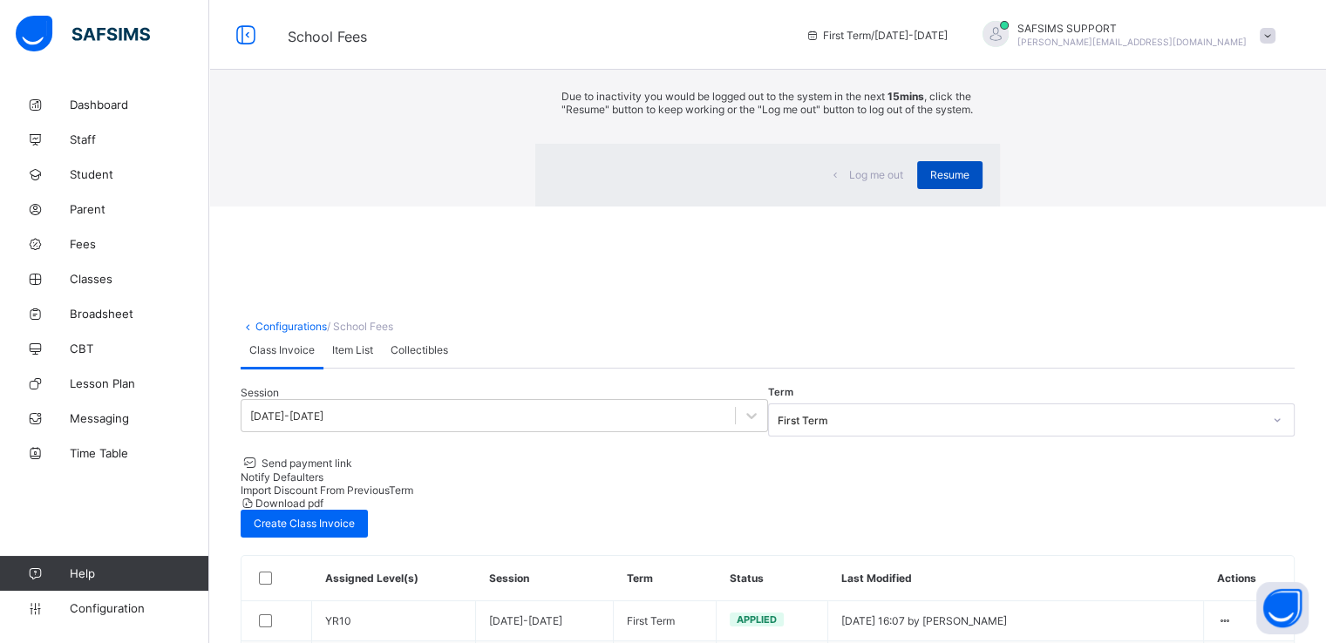
click at [930, 181] on span "Resume" at bounding box center [949, 174] width 39 height 13
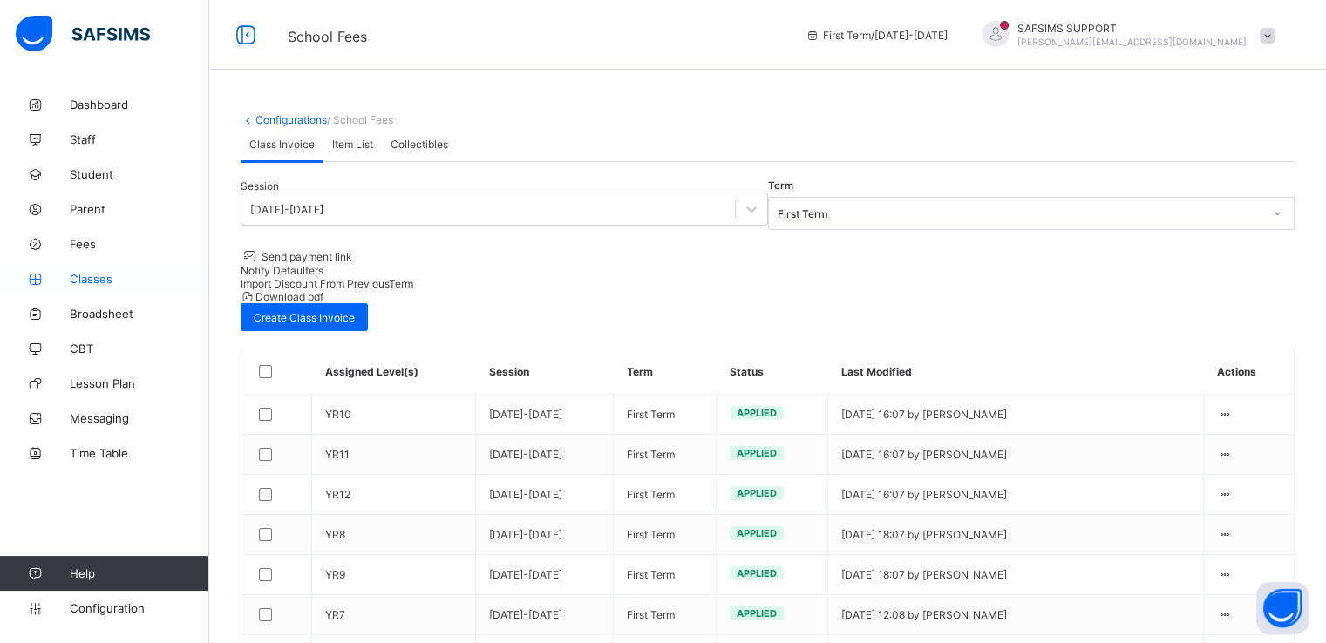
click at [108, 276] on span "Classes" at bounding box center [139, 279] width 139 height 14
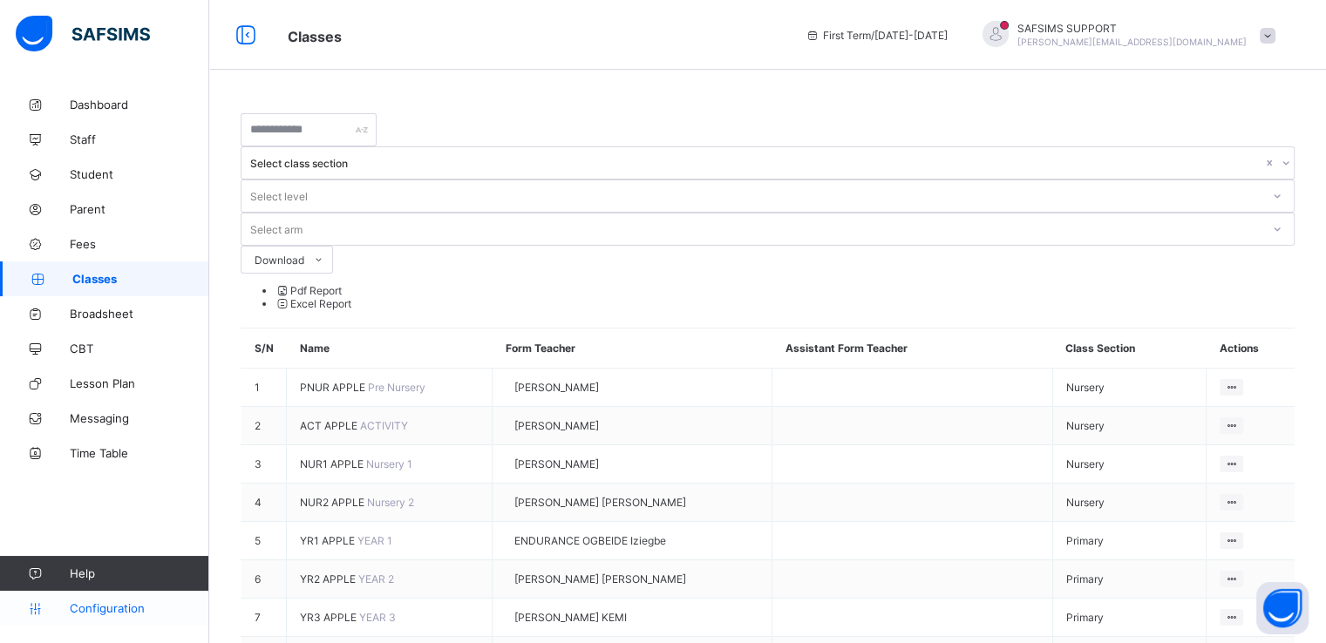
click at [90, 615] on link "Configuration" at bounding box center [104, 608] width 208 height 35
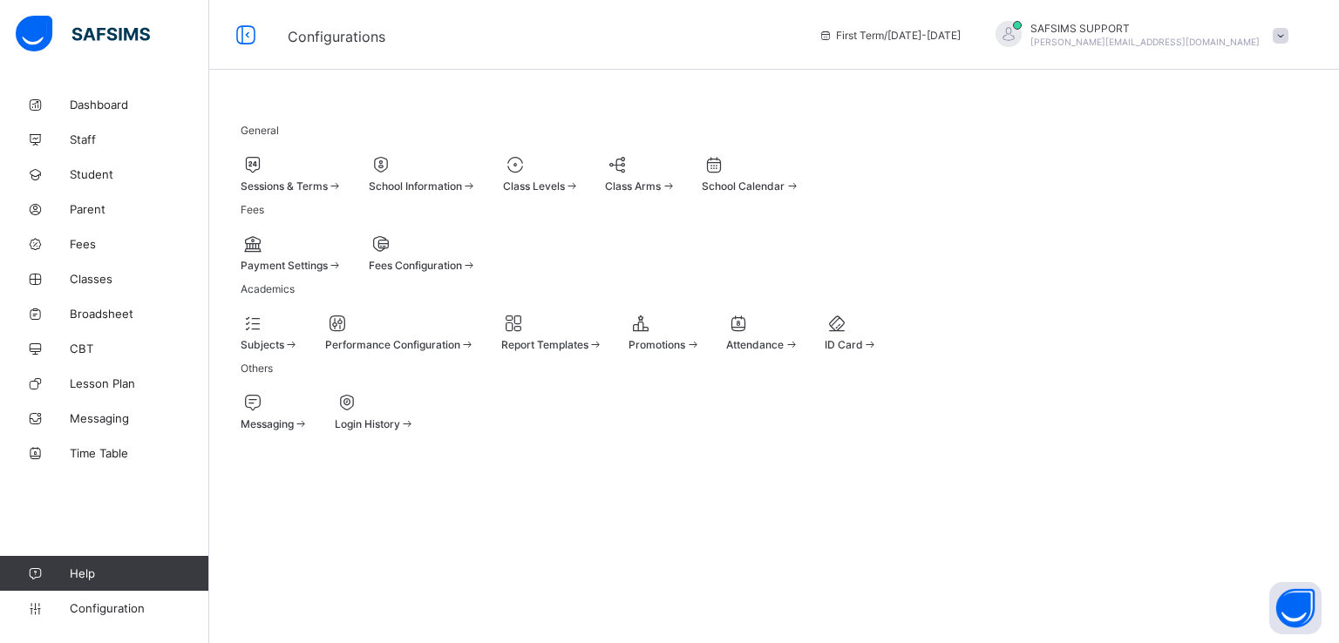
click at [462, 272] on span "Fees Configuration" at bounding box center [415, 265] width 93 height 13
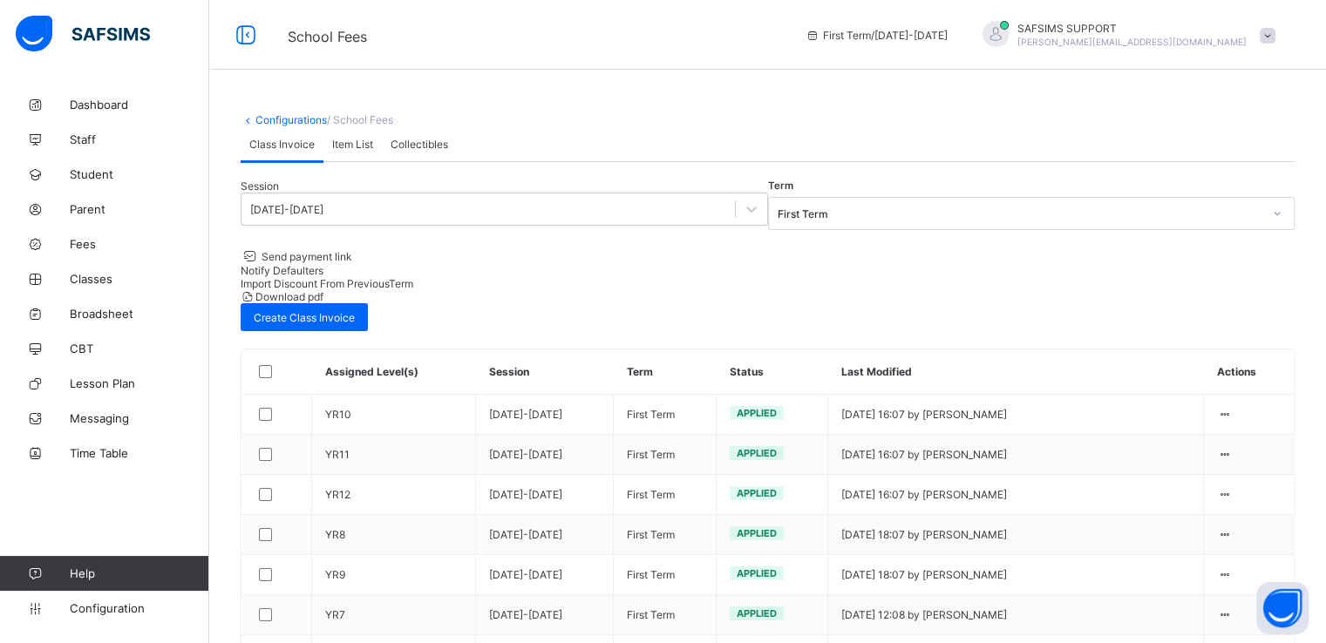
click at [418, 151] on span "Collectibles" at bounding box center [419, 144] width 58 height 13
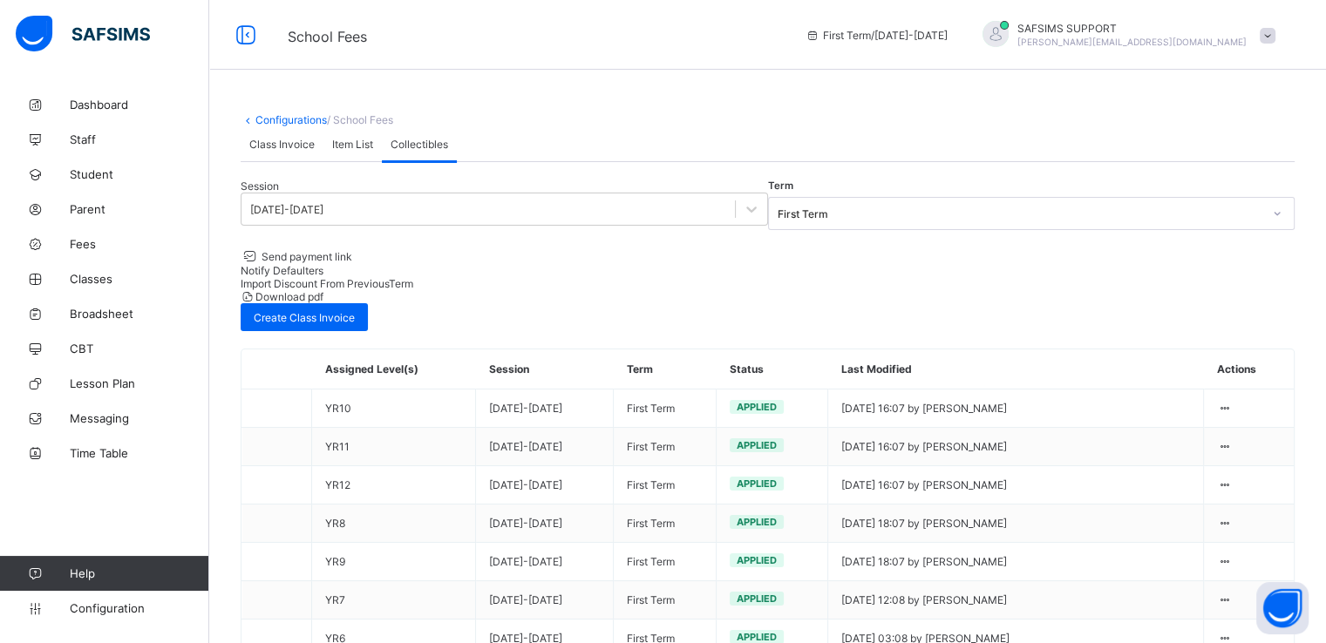
click at [359, 151] on span "Item List" at bounding box center [352, 144] width 41 height 13
click at [411, 151] on span "Collectibles" at bounding box center [419, 144] width 58 height 13
click at [91, 243] on span "Fees" at bounding box center [139, 244] width 139 height 14
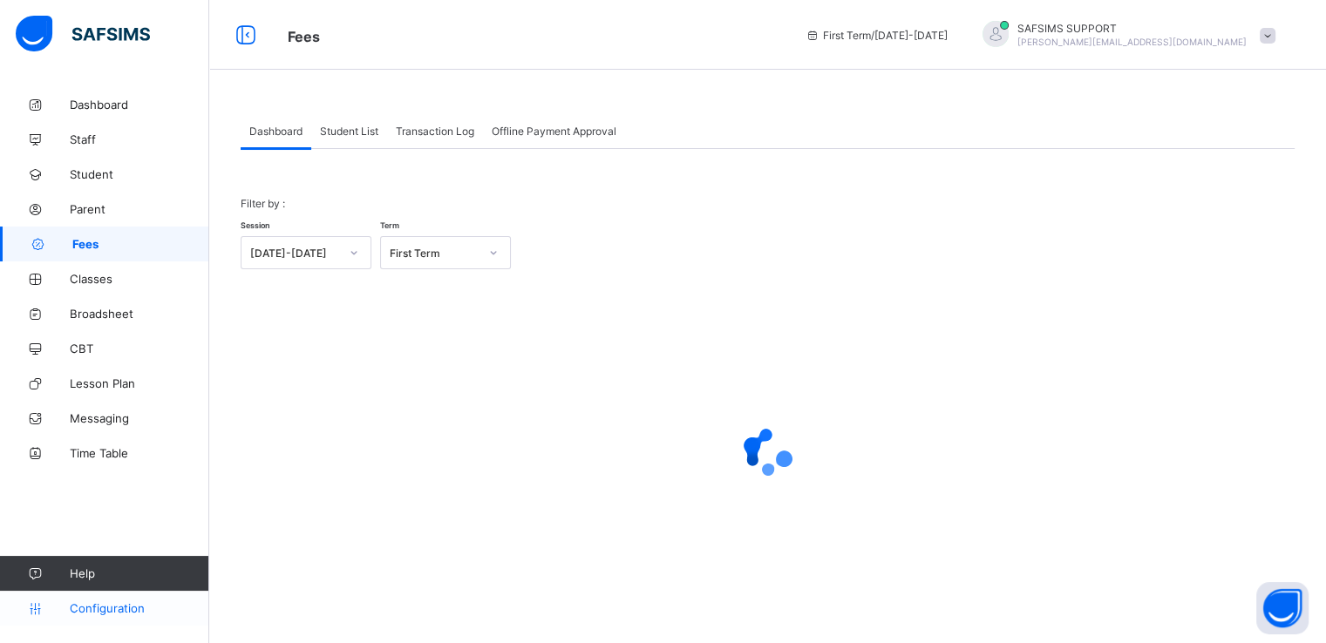
click at [98, 615] on span "Configuration" at bounding box center [139, 608] width 139 height 14
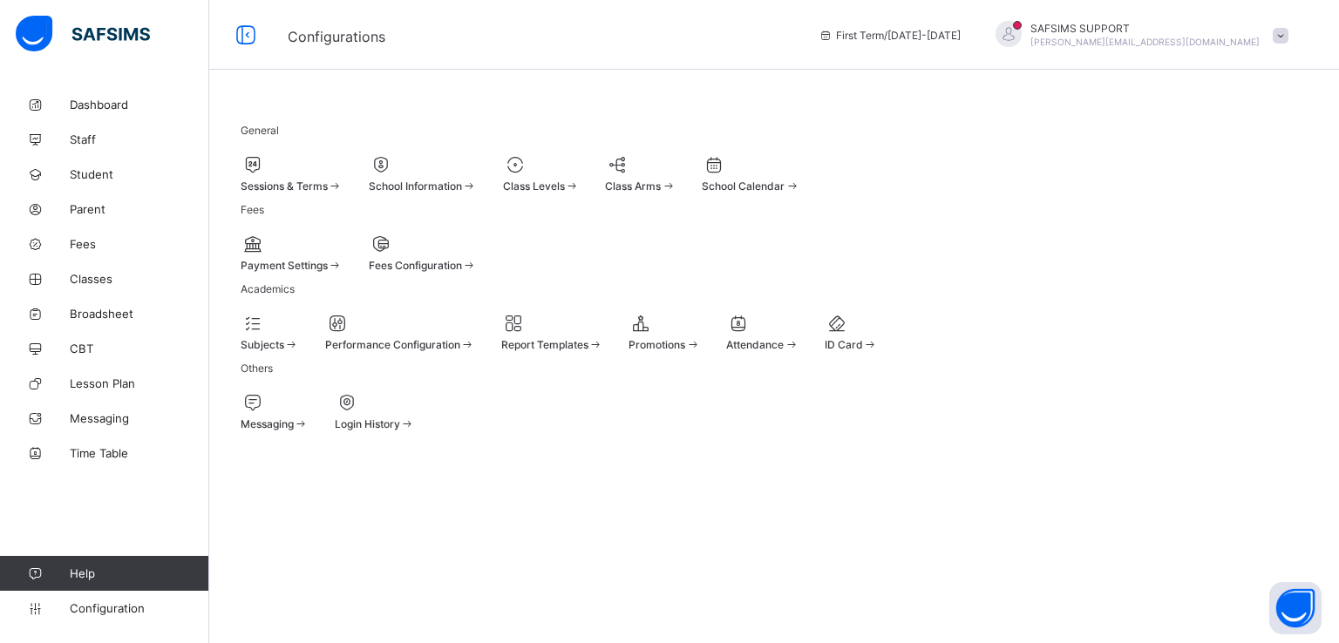
click at [462, 272] on span "Fees Configuration" at bounding box center [415, 265] width 93 height 13
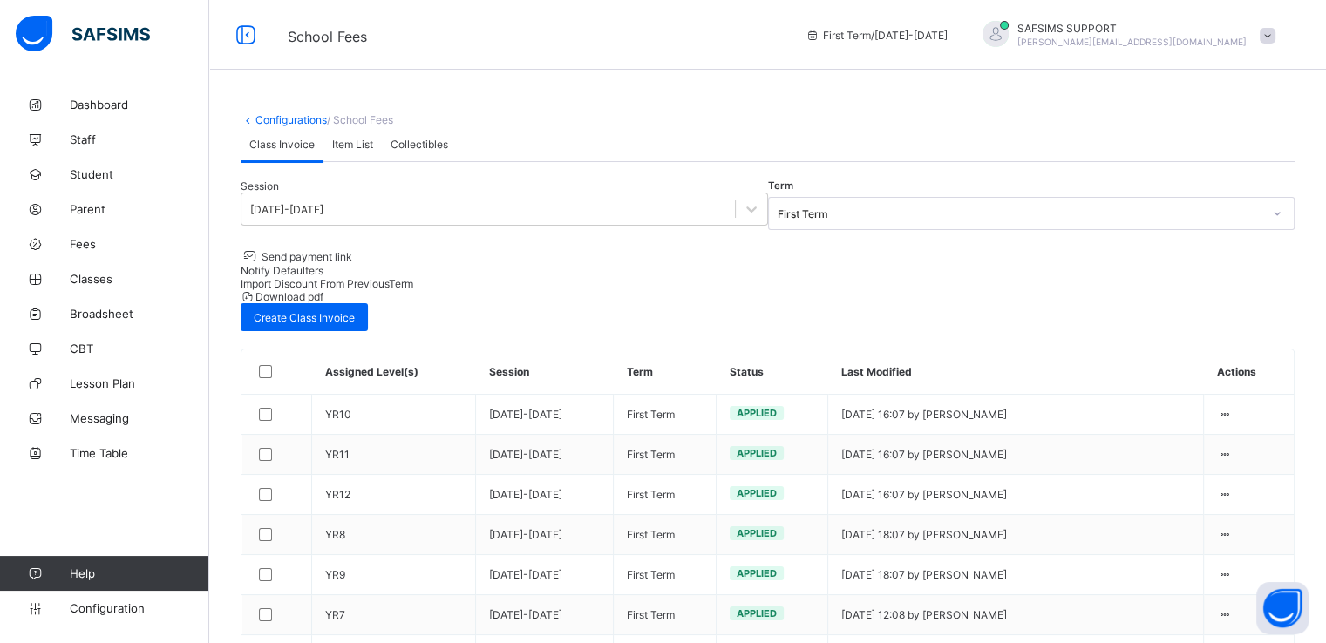
click at [427, 151] on span "Collectibles" at bounding box center [419, 144] width 58 height 13
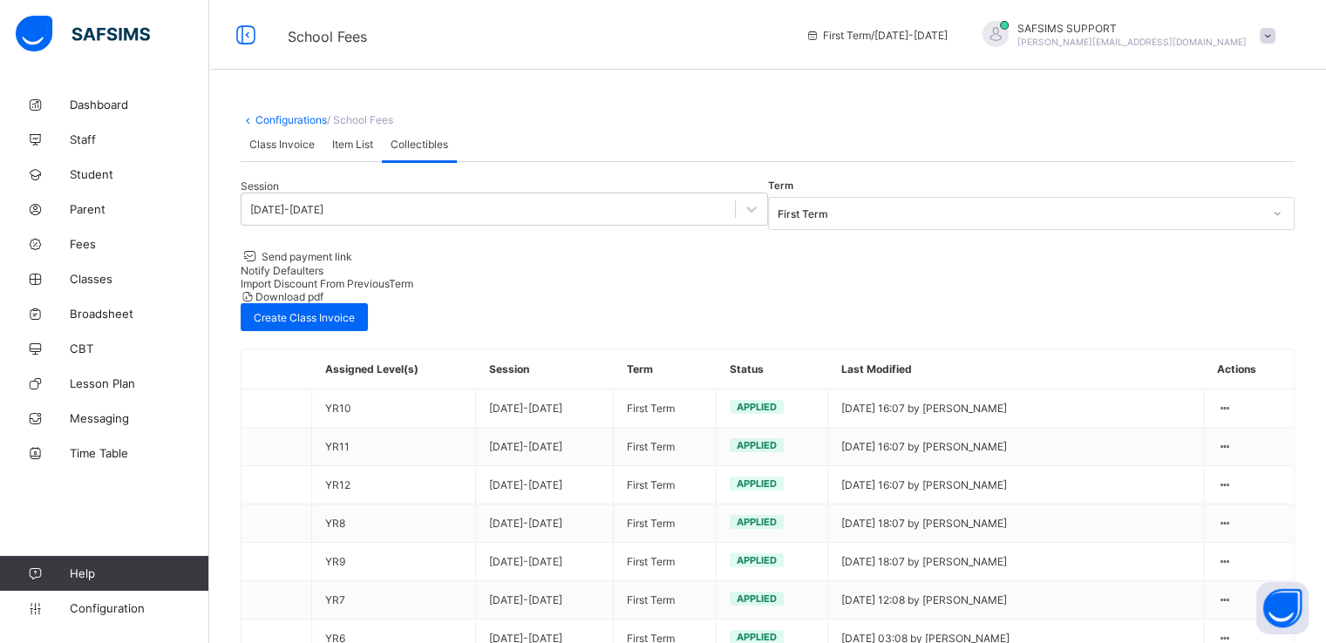
click at [350, 151] on span "Item List" at bounding box center [352, 144] width 41 height 13
click at [412, 151] on span "Collectibles" at bounding box center [419, 144] width 58 height 13
click at [345, 151] on span "Item List" at bounding box center [352, 144] width 41 height 13
drag, startPoint x: 616, startPoint y: 481, endPoint x: 604, endPoint y: 512, distance: 32.9
drag, startPoint x: 604, startPoint y: 512, endPoint x: 526, endPoint y: 65, distance: 453.8
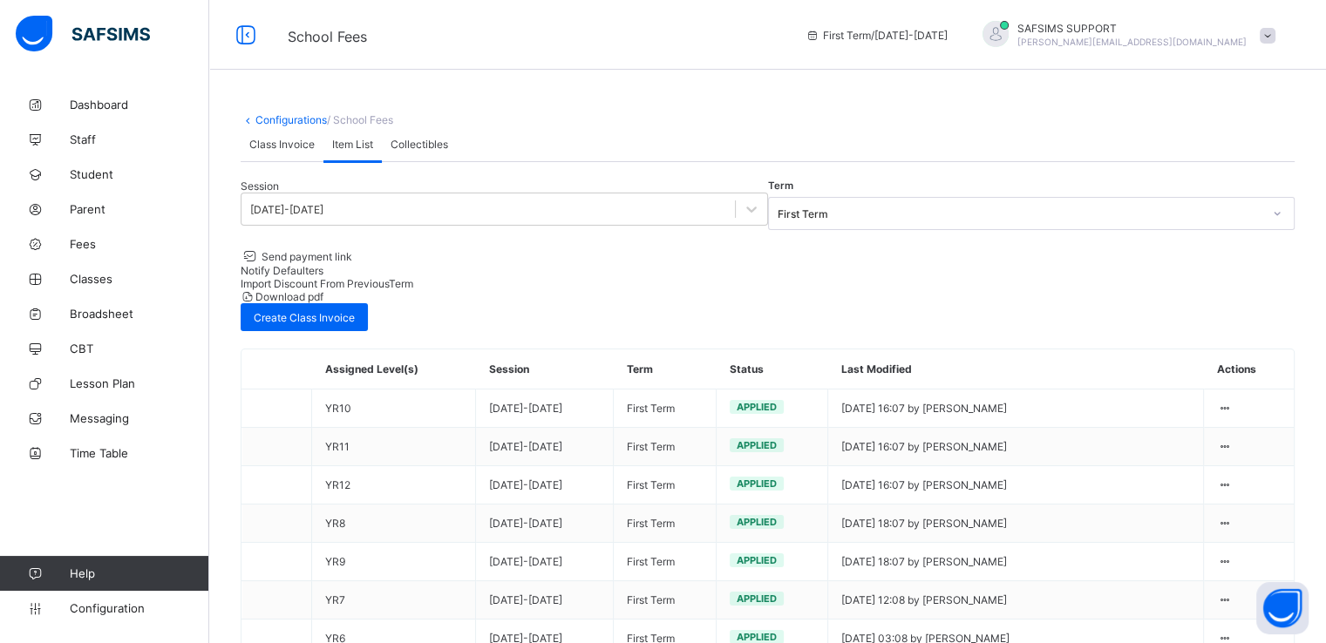
click at [526, 65] on div "School Fees First Term / 2025-2026 SAFSIMS SUPPORT aliyu.umar@flexisaf.com" at bounding box center [663, 35] width 1326 height 70
click at [427, 151] on span "Collectibles" at bounding box center [419, 144] width 58 height 13
click at [357, 151] on span "Item List" at bounding box center [352, 144] width 41 height 13
click at [302, 151] on span "Class Invoice" at bounding box center [281, 144] width 65 height 13
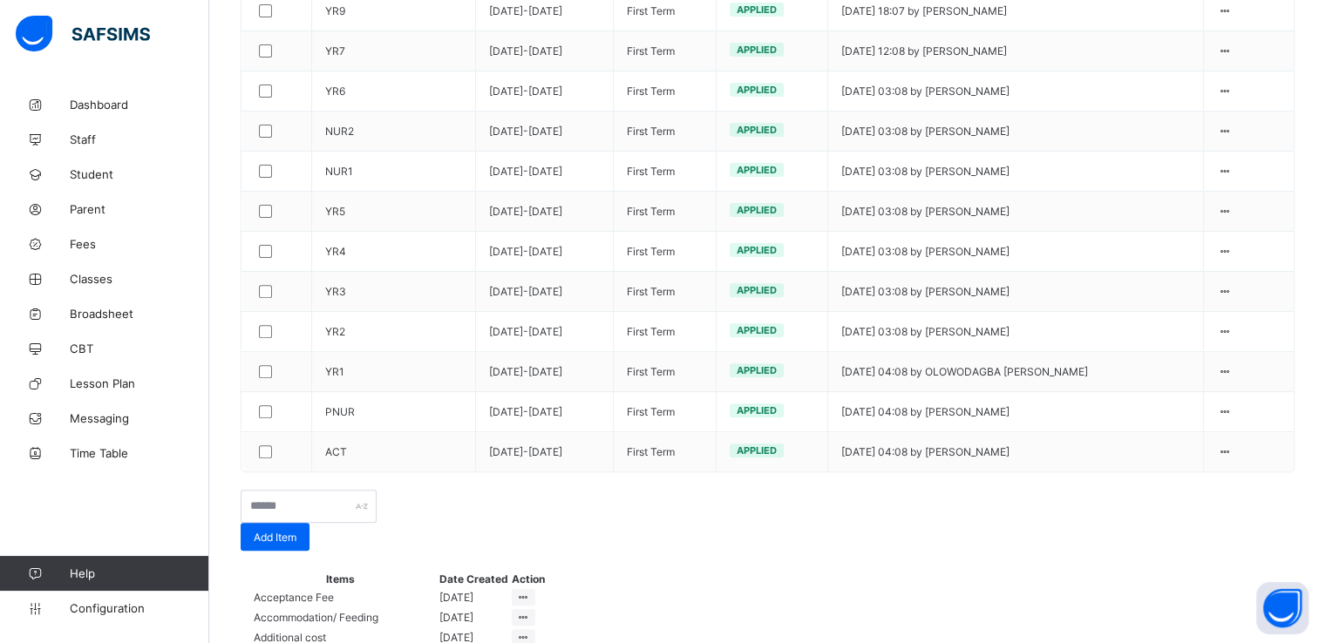
scroll to position [565, 0]
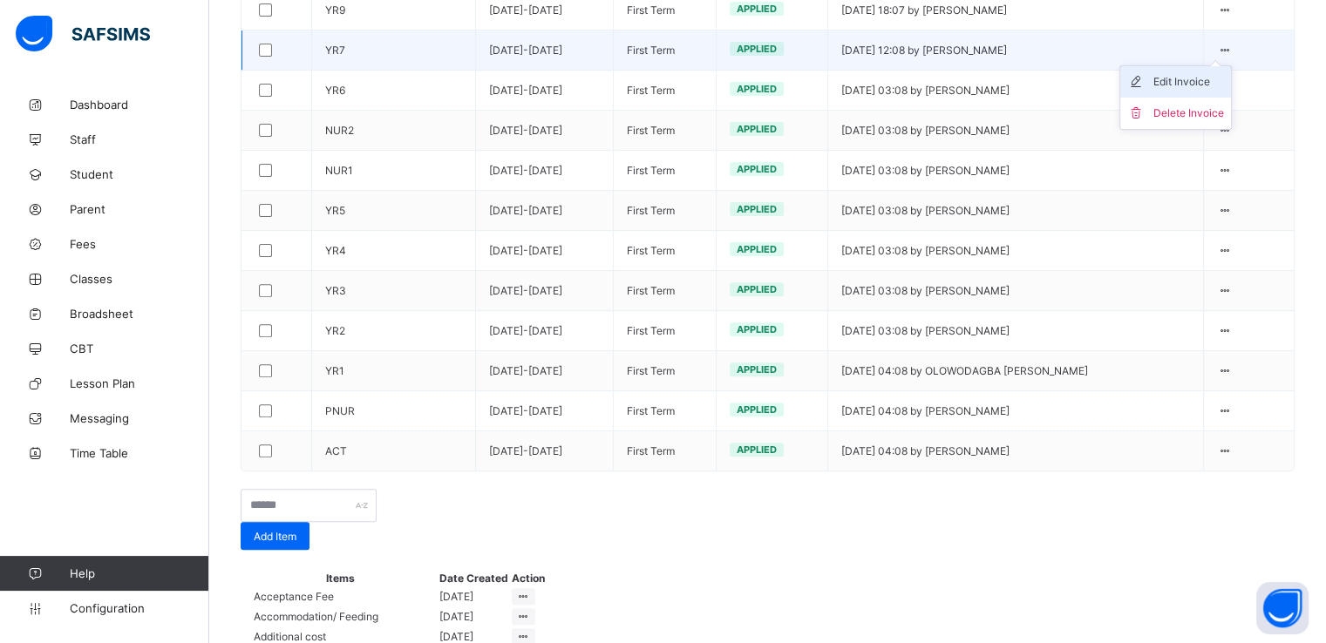
click at [1206, 91] on div "Edit Invoice" at bounding box center [1188, 81] width 71 height 17
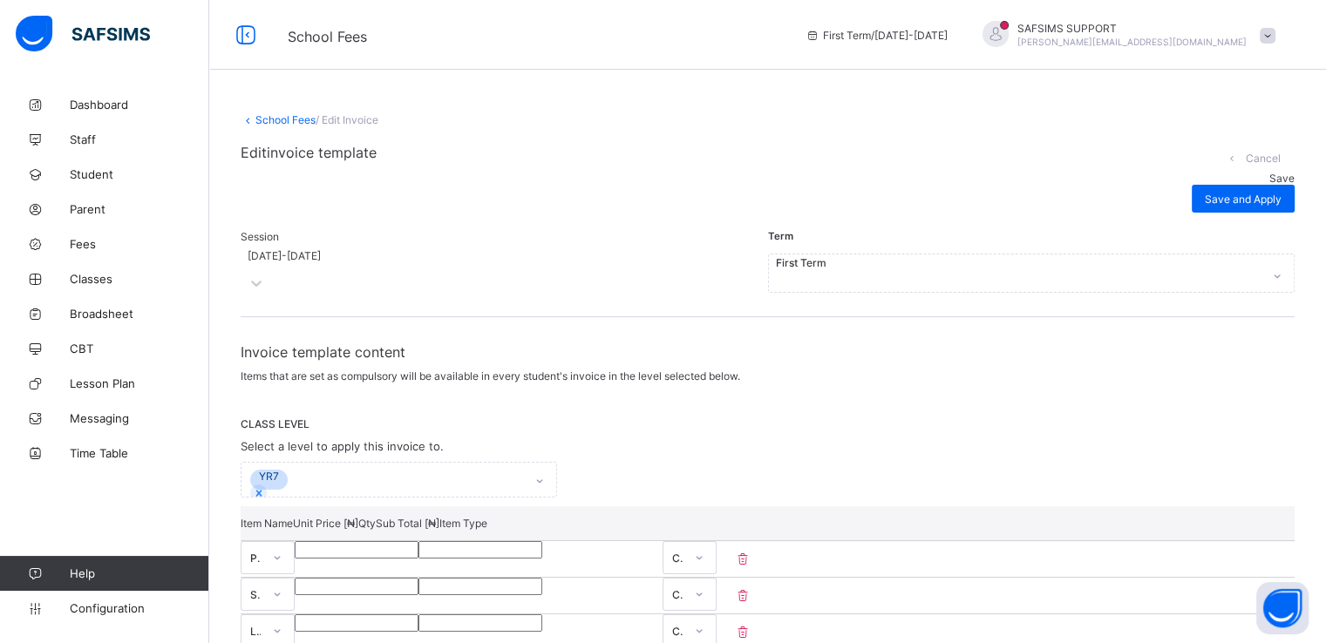
click at [1275, 36] on span at bounding box center [1268, 36] width 16 height 16
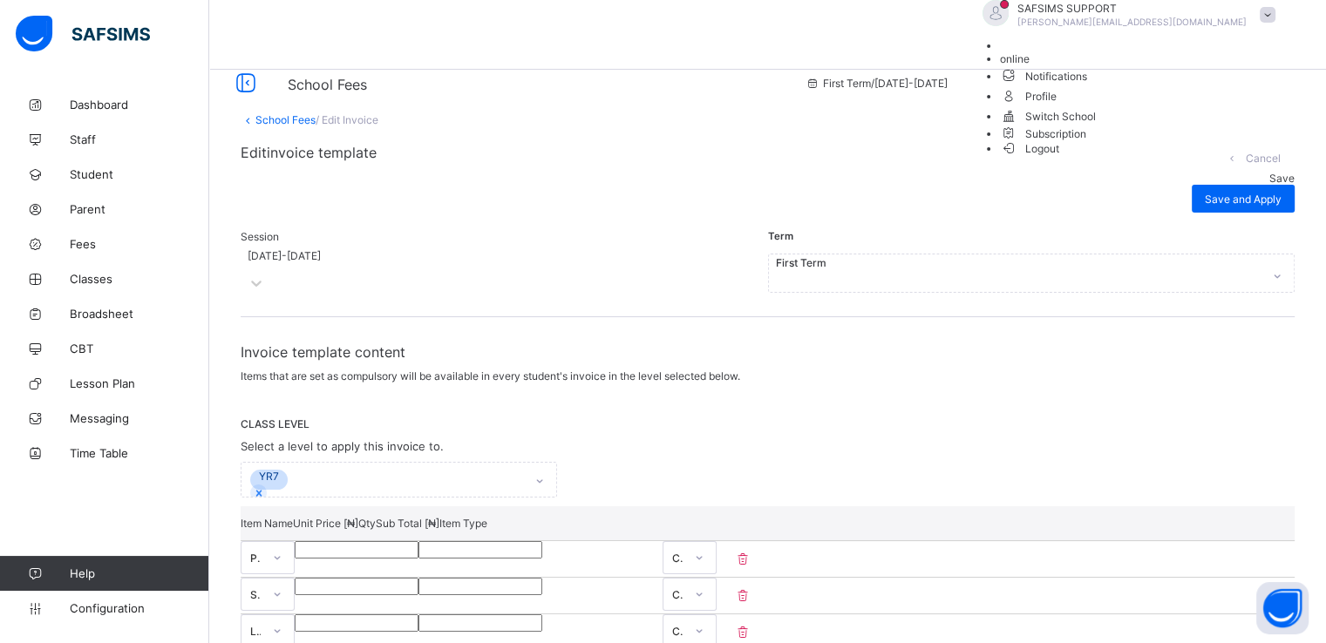
click at [1060, 158] on span "Logout" at bounding box center [1030, 148] width 60 height 18
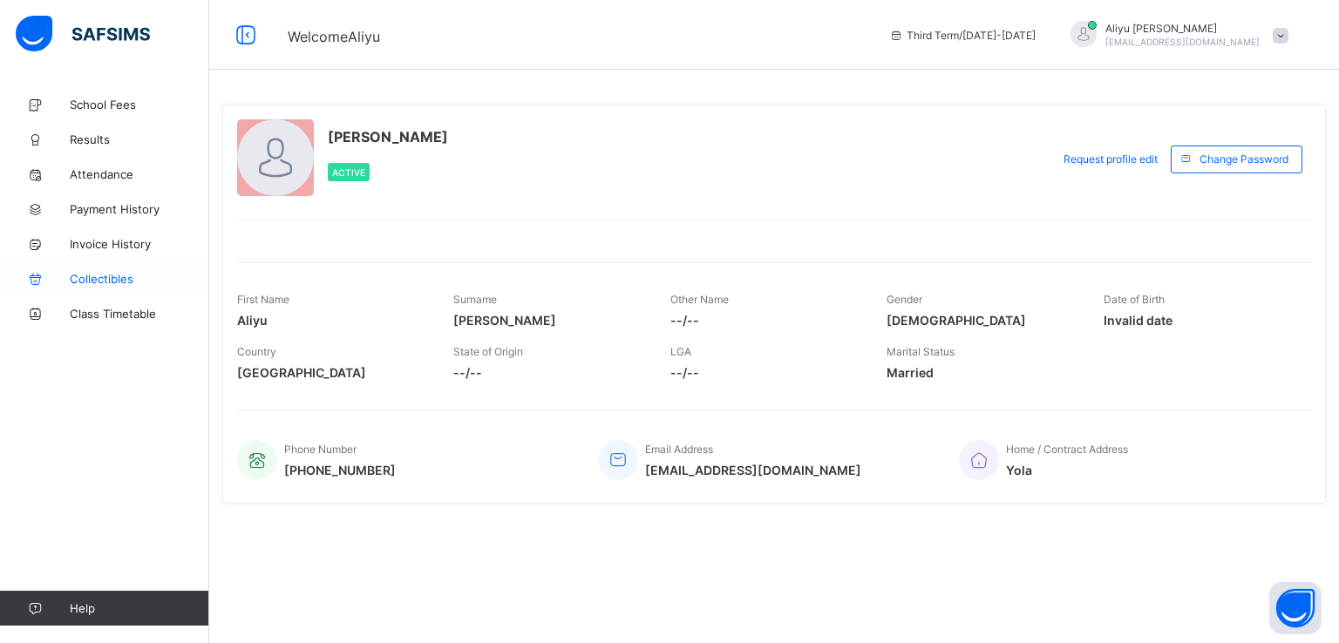
click at [108, 283] on span "Collectibles" at bounding box center [139, 279] width 139 height 14
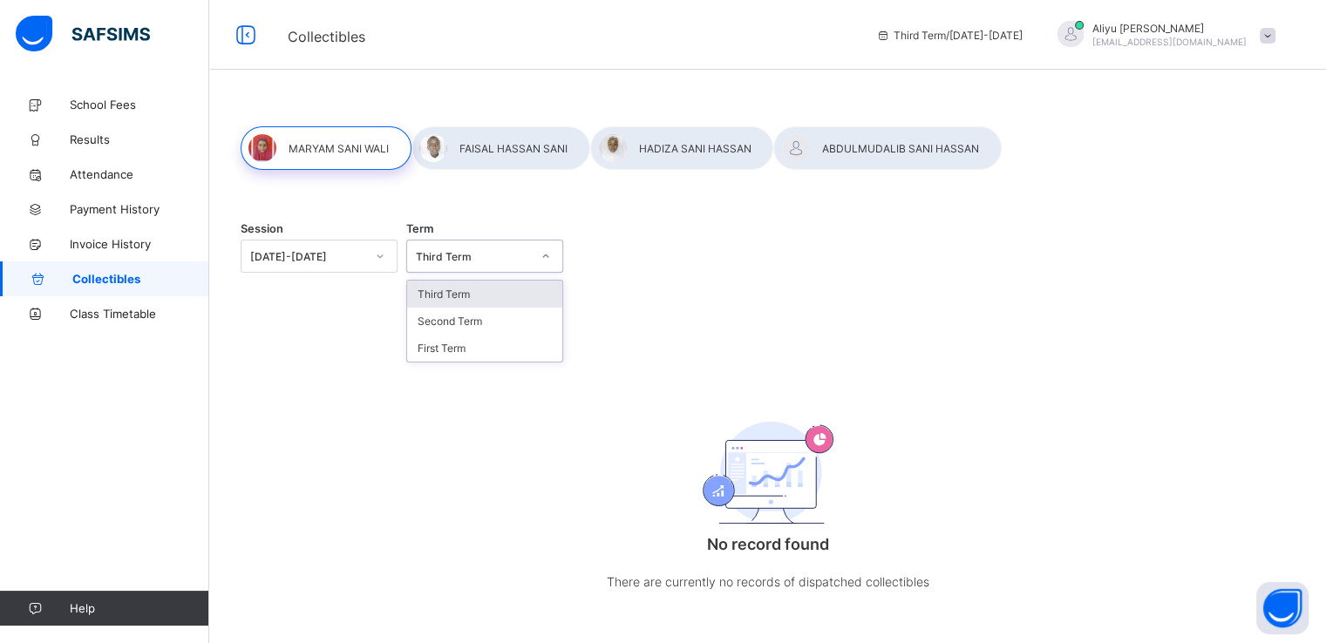
click at [524, 256] on div "Third Term" at bounding box center [473, 256] width 115 height 13
click at [718, 318] on div "Session [DATE]-[DATE] Term Third Term No record found There are currently no re…" at bounding box center [767, 374] width 1117 height 575
click at [126, 243] on span "Invoice History" at bounding box center [139, 244] width 139 height 14
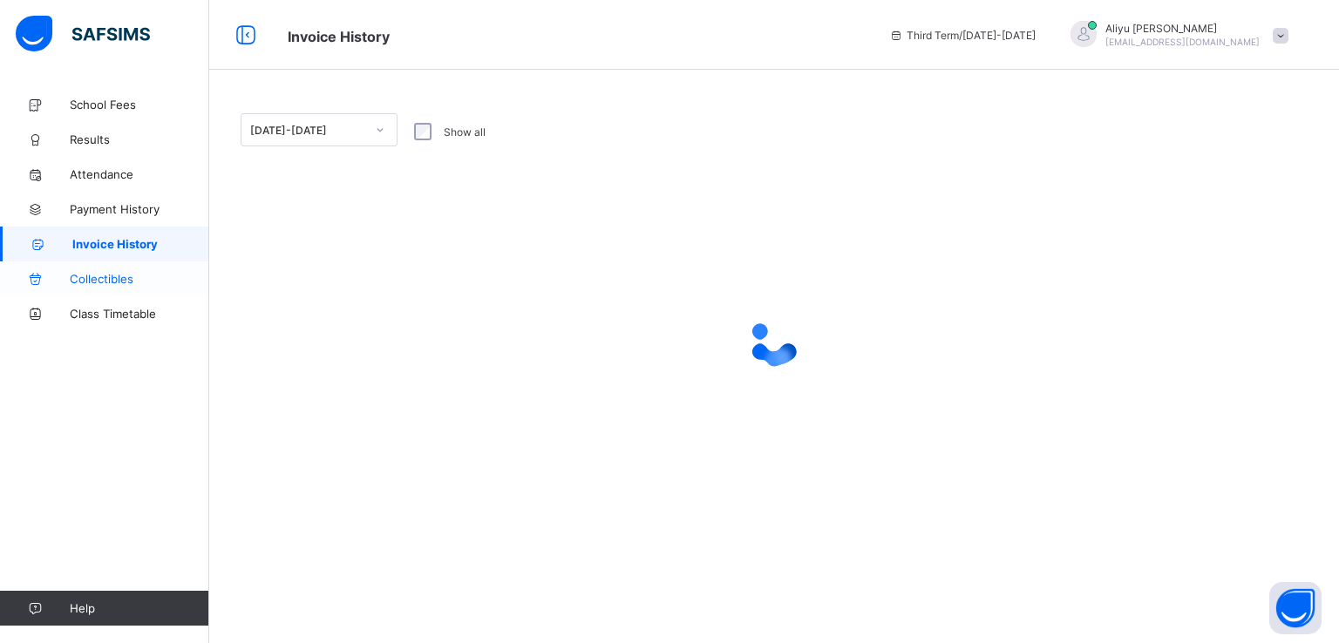
click at [103, 280] on span "Collectibles" at bounding box center [139, 279] width 139 height 14
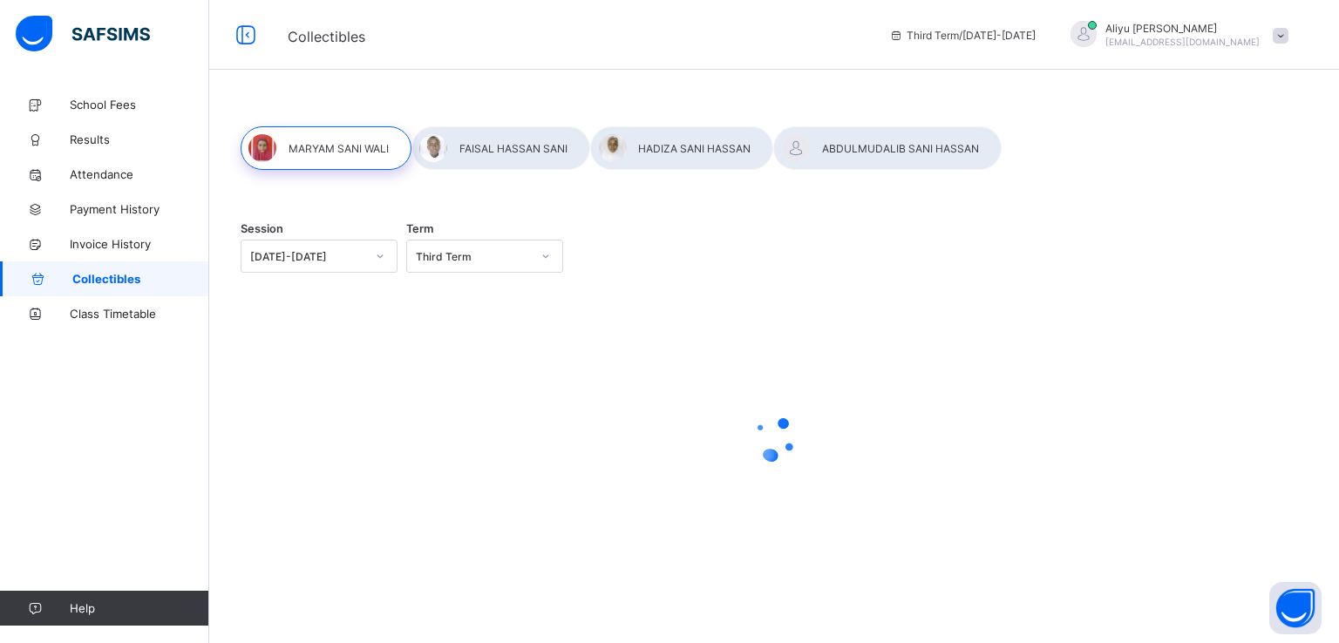
click at [499, 142] on div at bounding box center [500, 148] width 179 height 44
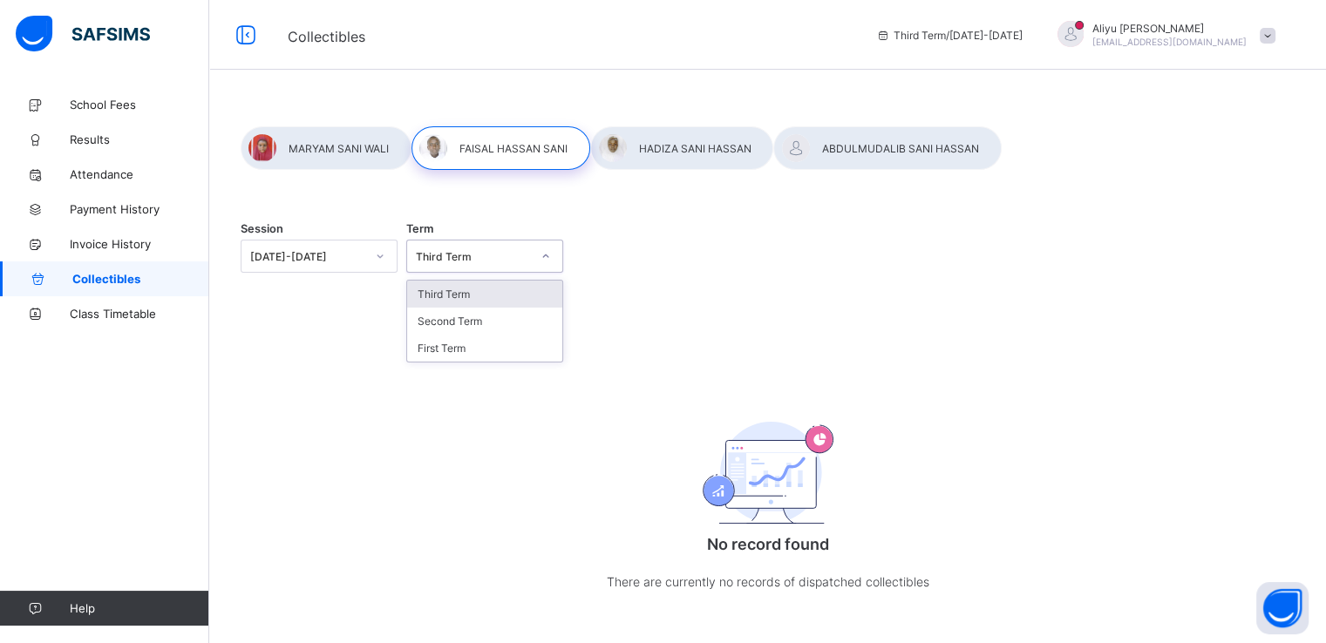
click at [495, 252] on div "Third Term" at bounding box center [473, 256] width 115 height 13
click at [649, 364] on div "Session [DATE]-[DATE] Term Third Term No record found There are currently no re…" at bounding box center [767, 374] width 1117 height 575
click at [84, 105] on span "School Fees" at bounding box center [139, 105] width 139 height 14
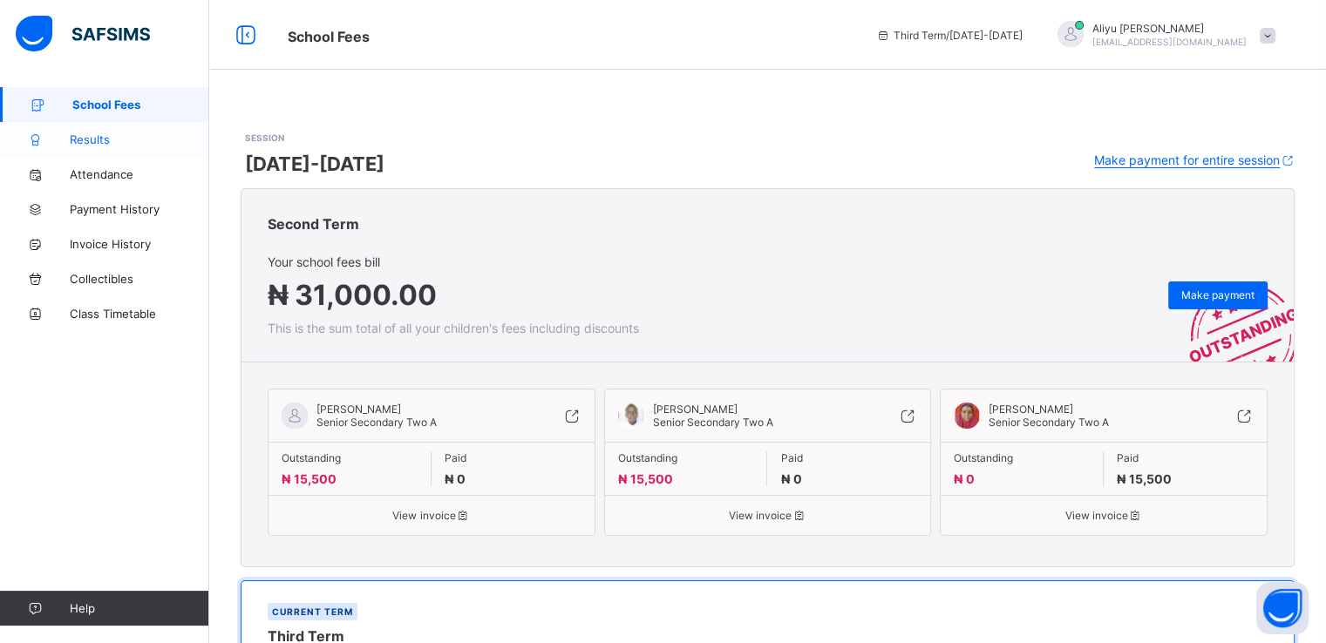
click at [115, 145] on span "Results" at bounding box center [139, 139] width 139 height 14
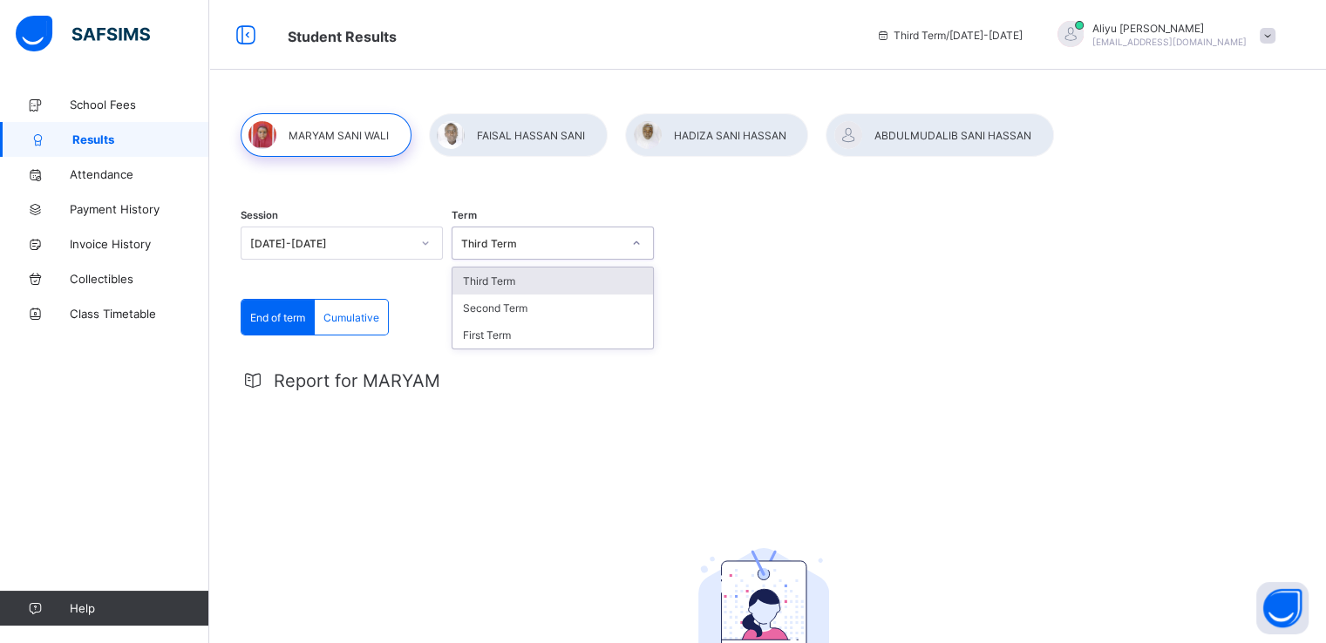
click at [521, 234] on div "Third Term" at bounding box center [535, 243] width 167 height 24
click at [536, 262] on div "Term Third Term" at bounding box center [553, 245] width 202 height 72
click at [334, 329] on div "Cumulative" at bounding box center [351, 317] width 73 height 35
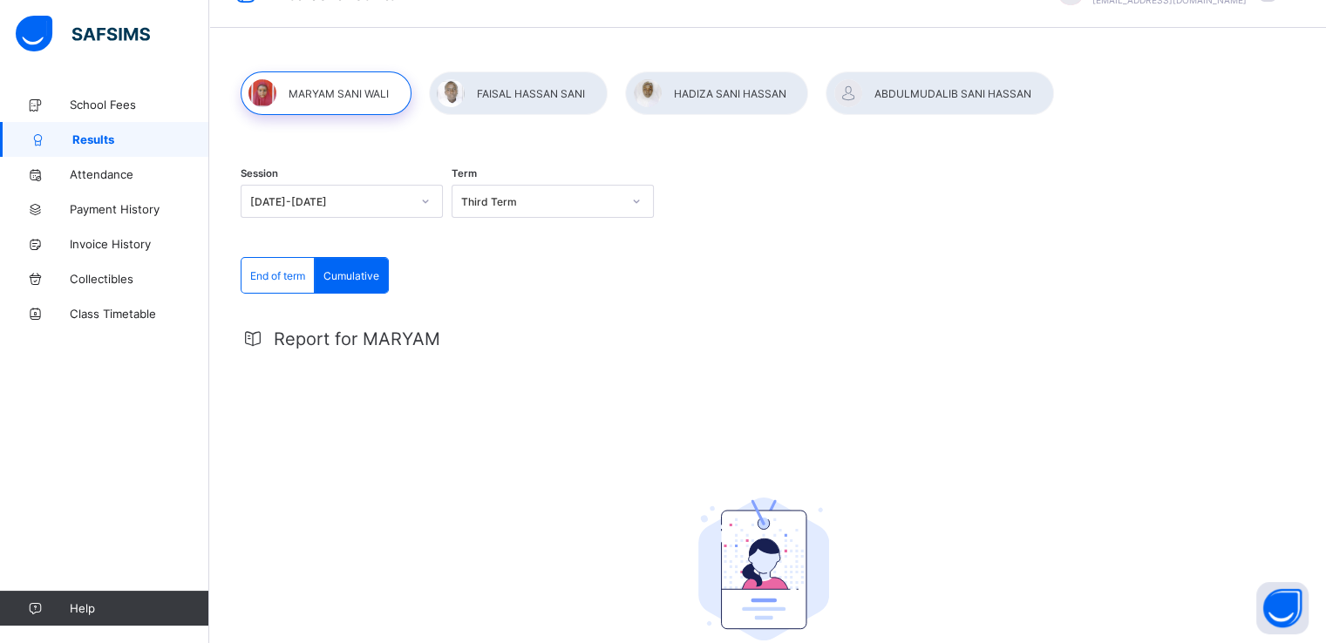
scroll to position [42, 0]
click at [266, 264] on div "End of term" at bounding box center [277, 275] width 73 height 35
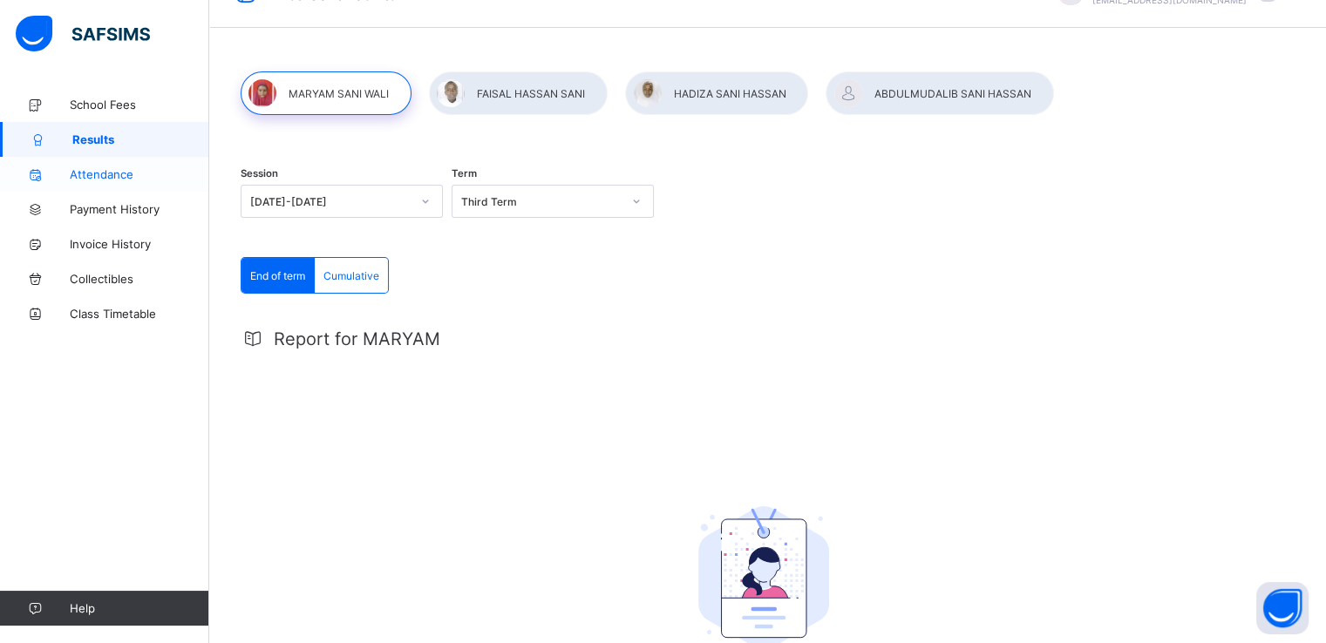
click at [90, 171] on span "Attendance" at bounding box center [139, 174] width 139 height 14
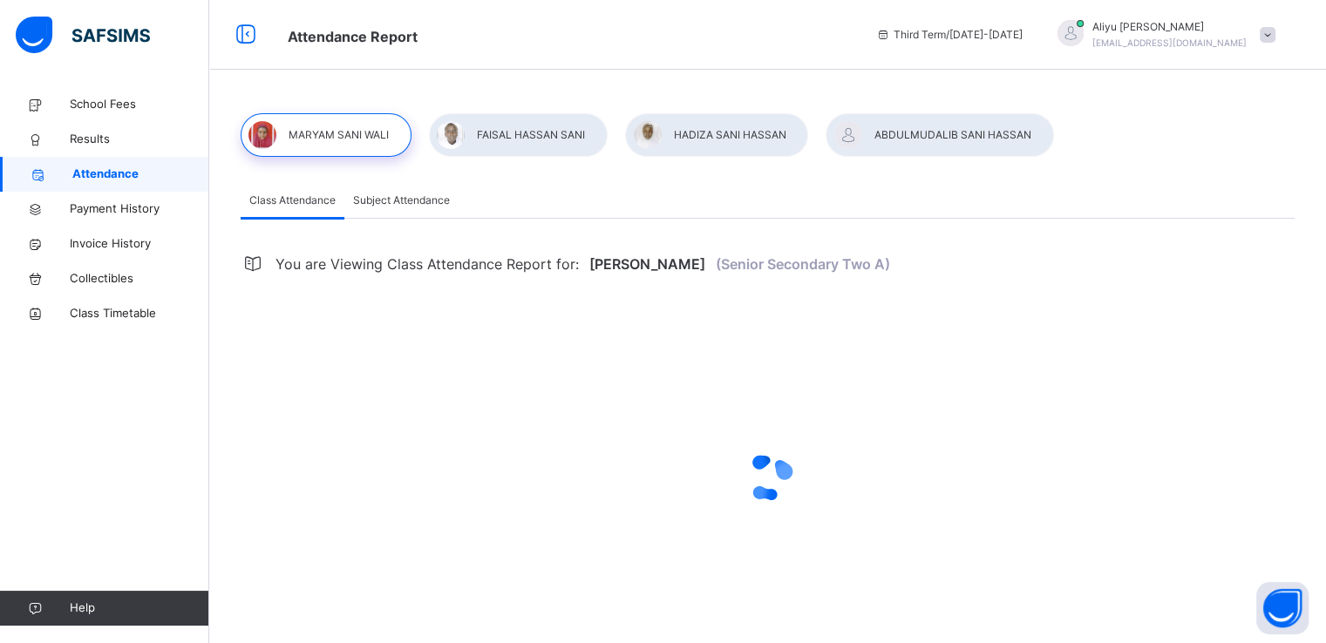
select select "****"
select select "*"
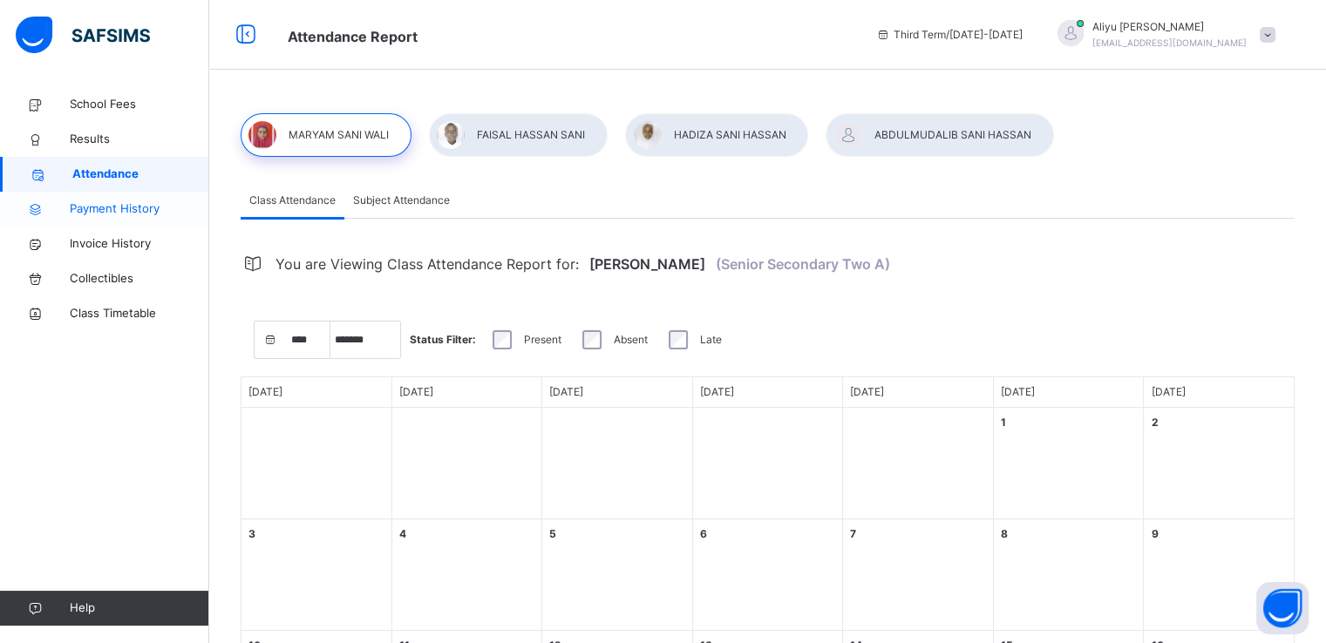
click at [104, 208] on span "Payment History" at bounding box center [139, 208] width 139 height 17
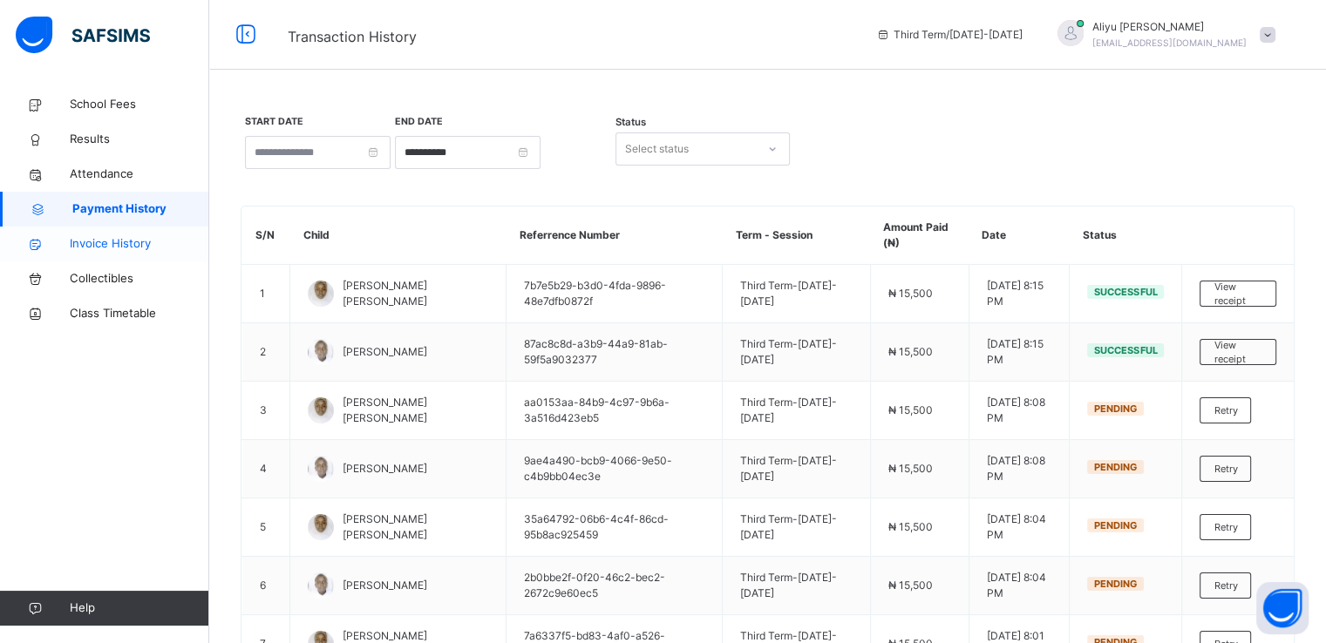
click at [113, 238] on span "Invoice History" at bounding box center [139, 243] width 139 height 17
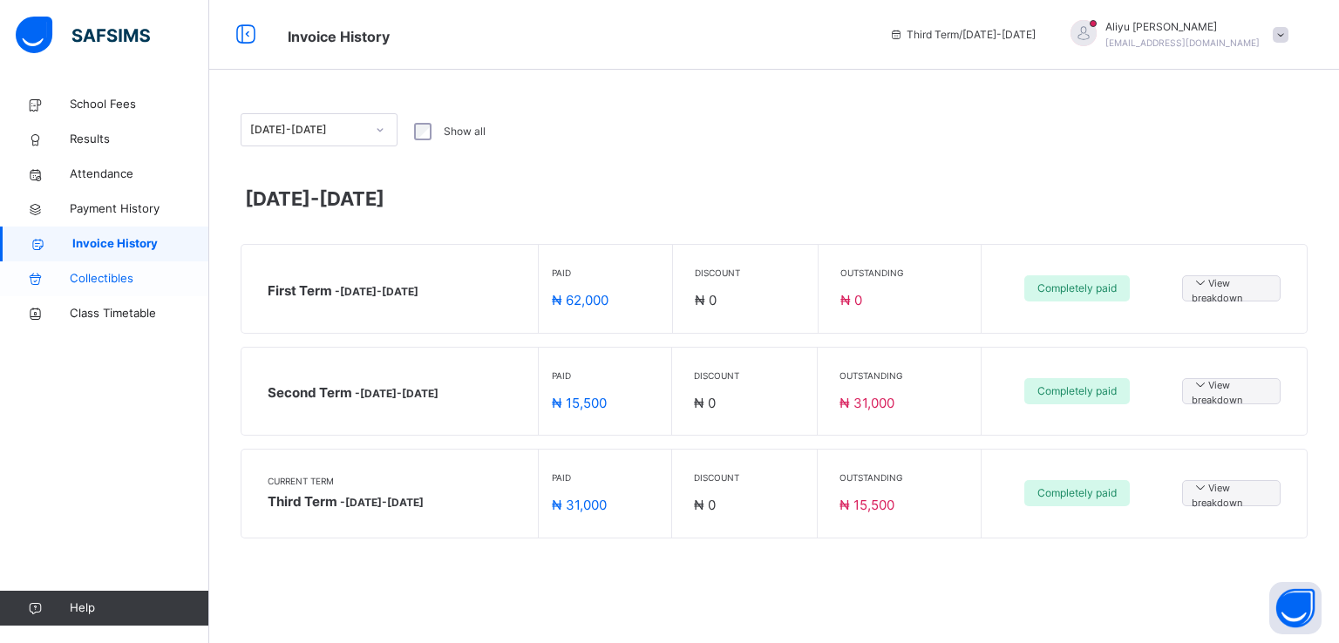
click at [97, 281] on span "Collectibles" at bounding box center [139, 278] width 139 height 17
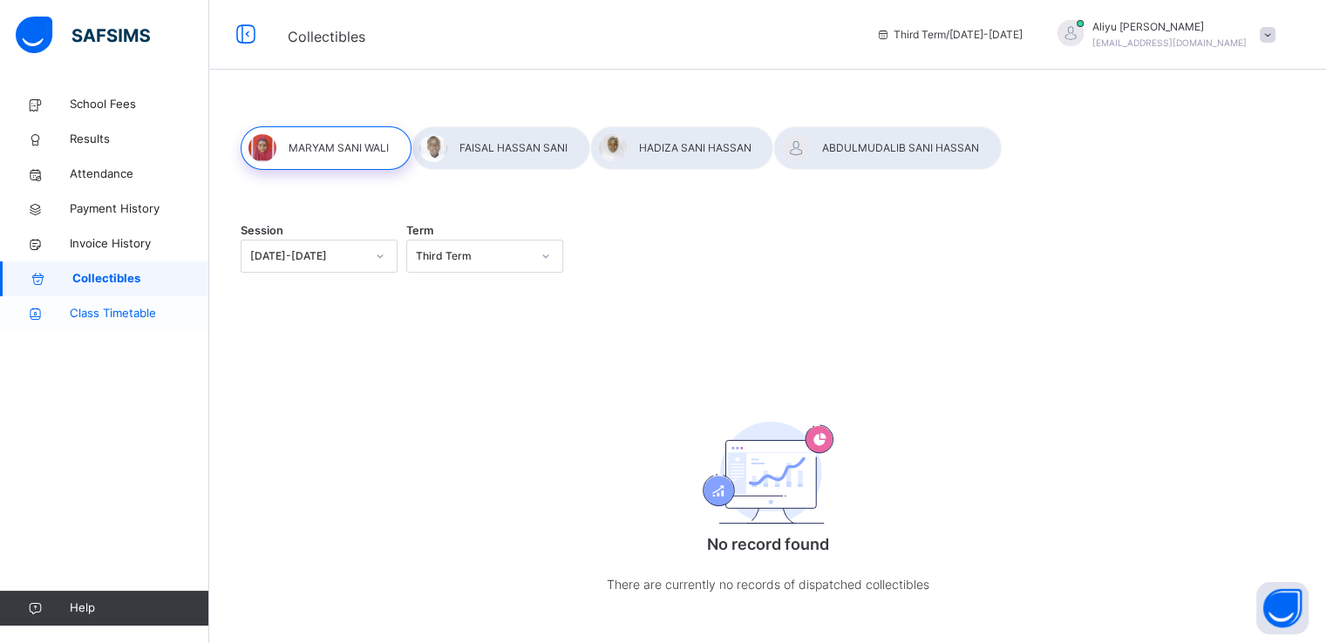
click at [111, 315] on span "Class Timetable" at bounding box center [139, 313] width 139 height 17
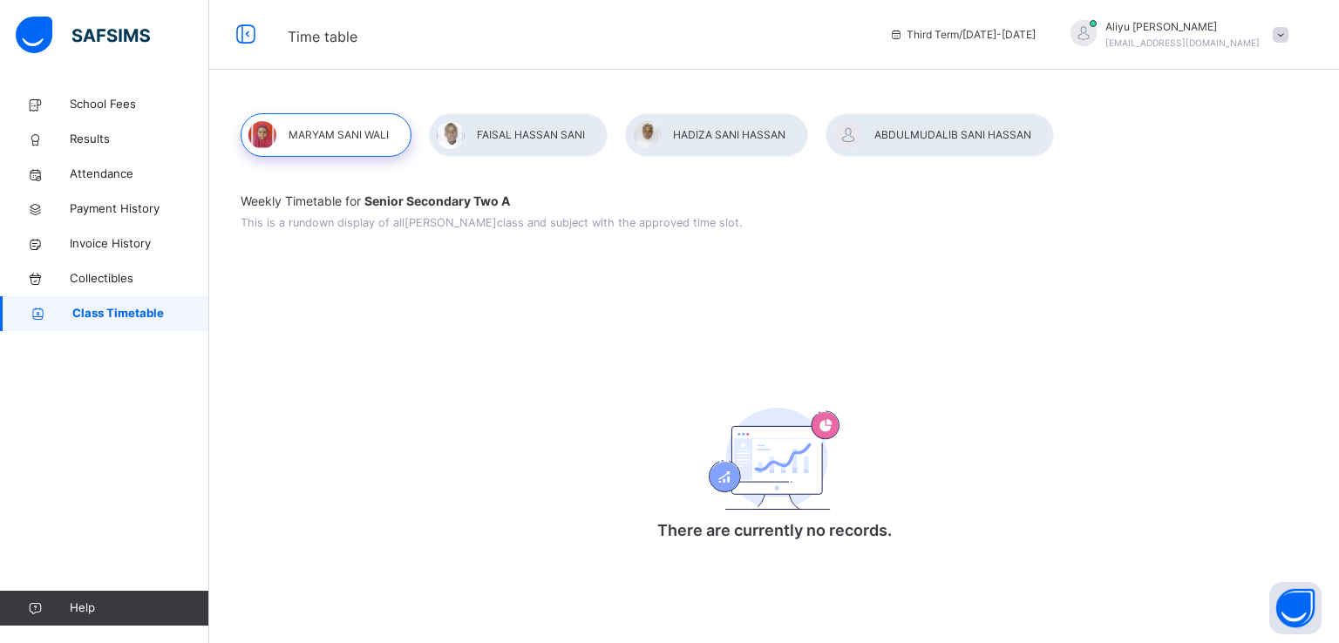
click at [513, 123] on div at bounding box center [518, 135] width 179 height 44
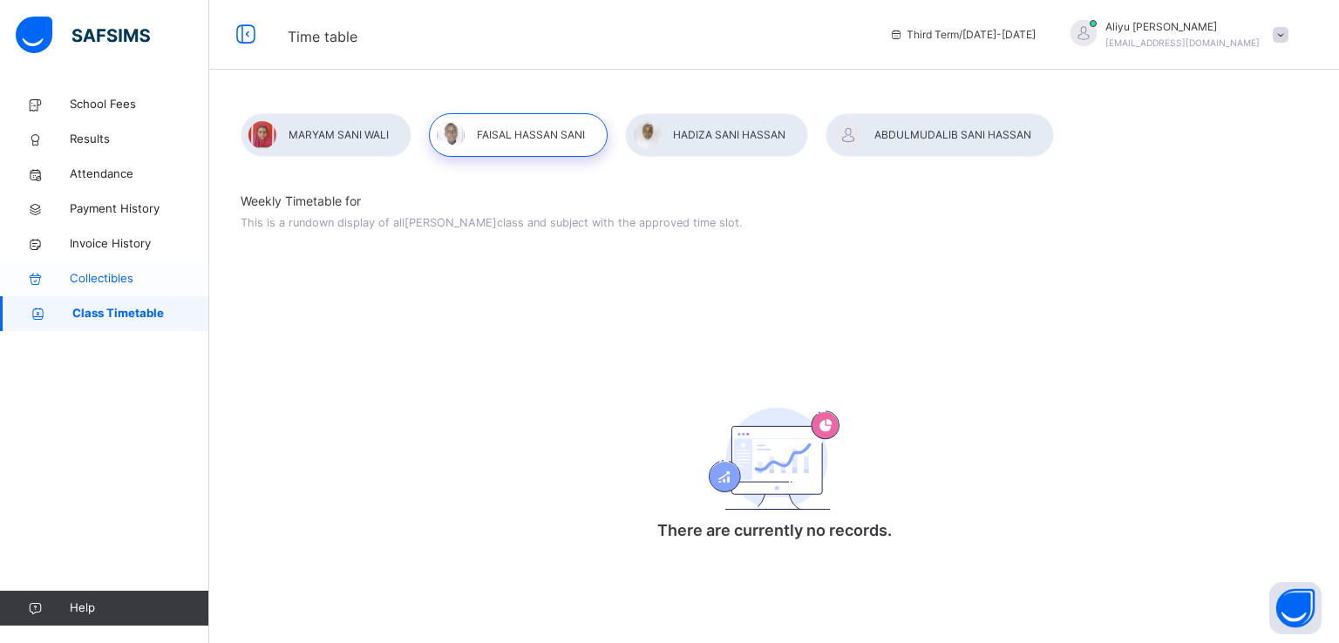
click at [86, 277] on span "Collectibles" at bounding box center [139, 278] width 139 height 17
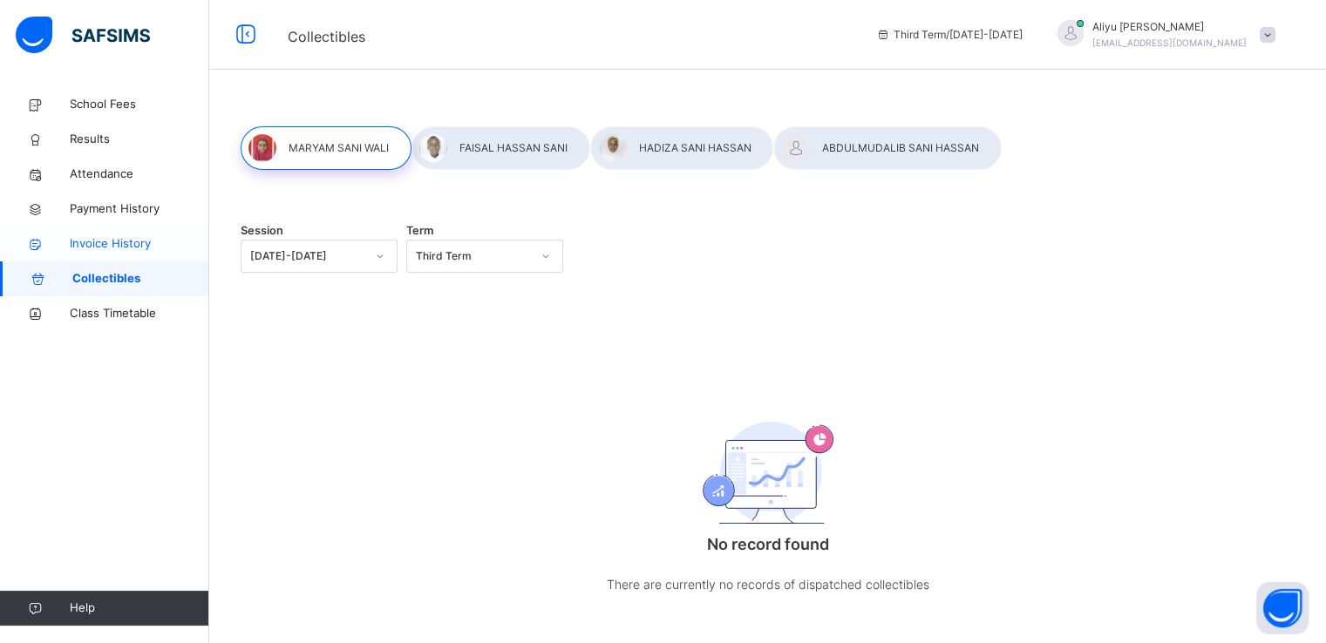
click at [98, 246] on span "Invoice History" at bounding box center [139, 243] width 139 height 17
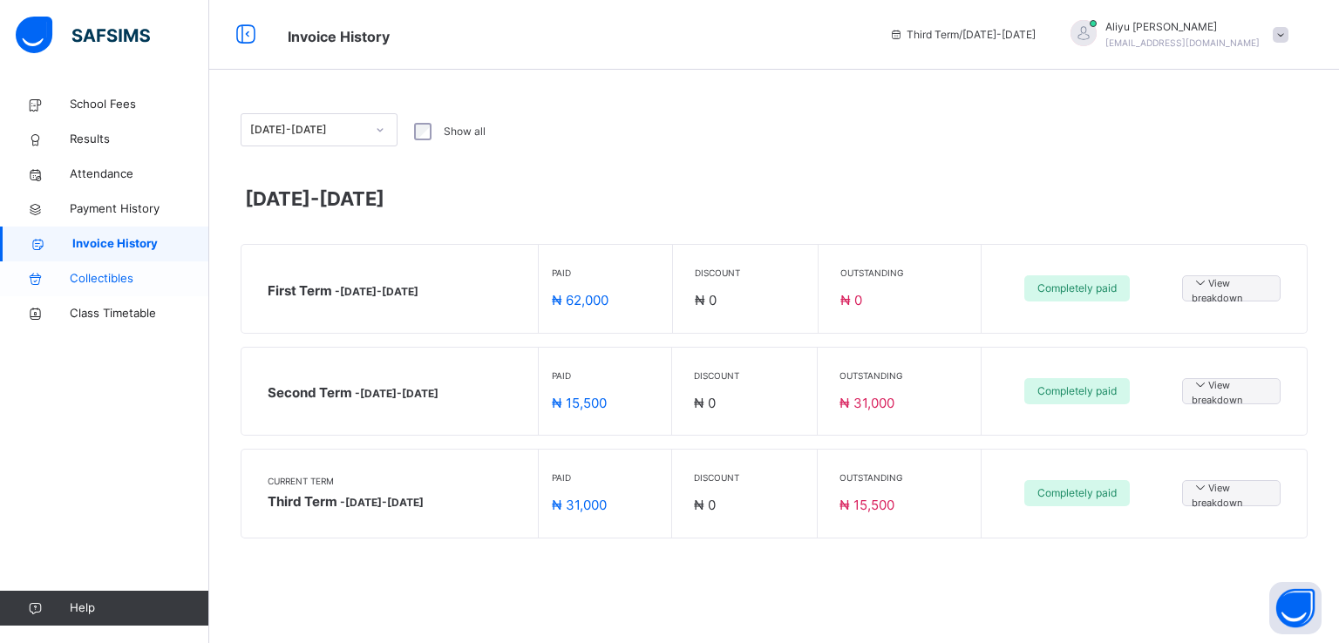
click at [102, 281] on span "Collectibles" at bounding box center [139, 278] width 139 height 17
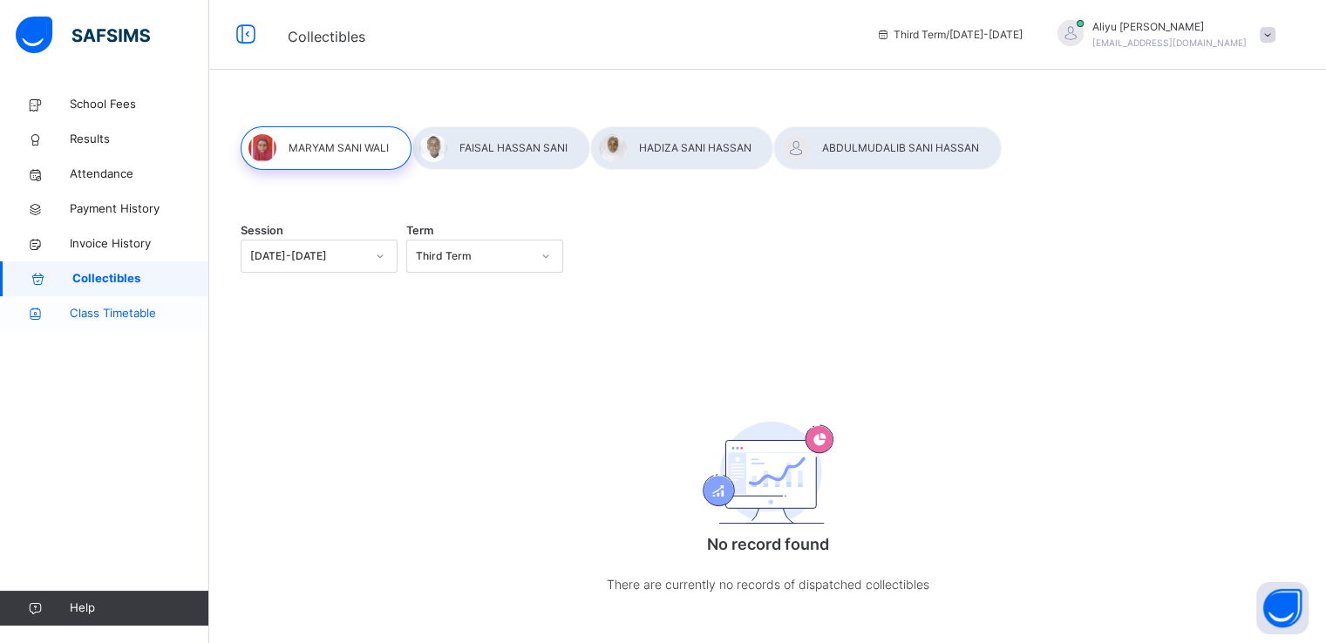
click at [119, 318] on span "Class Timetable" at bounding box center [139, 313] width 139 height 17
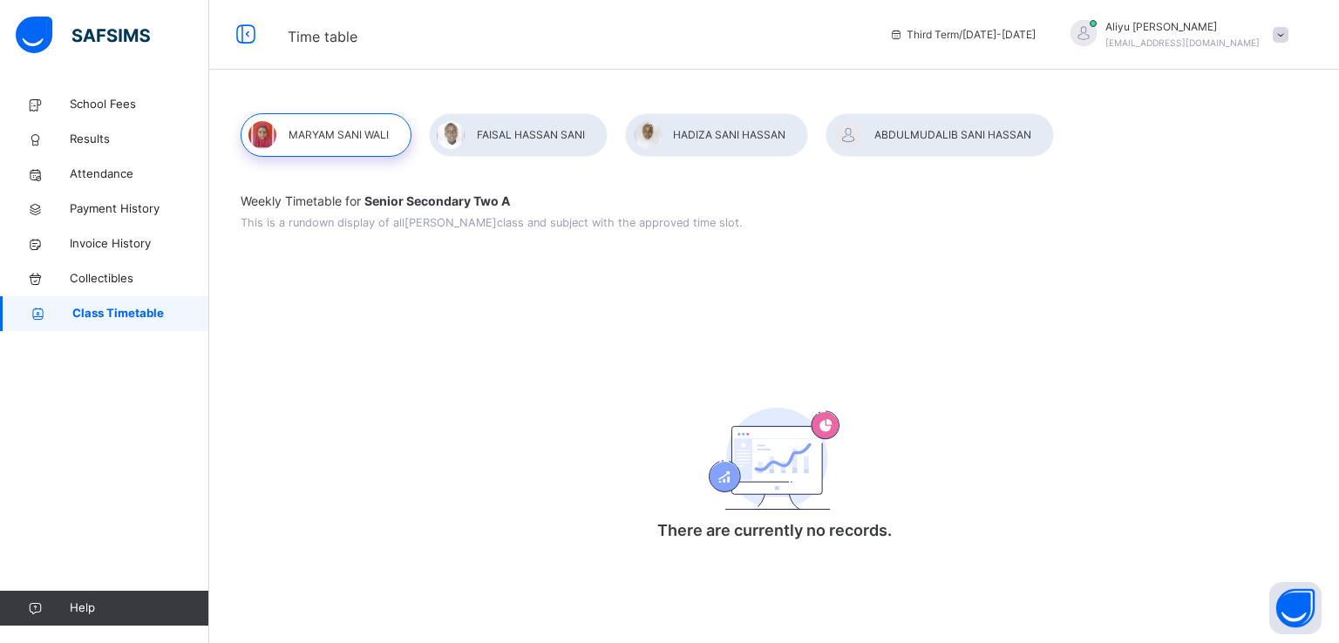
click at [500, 131] on div at bounding box center [518, 135] width 179 height 44
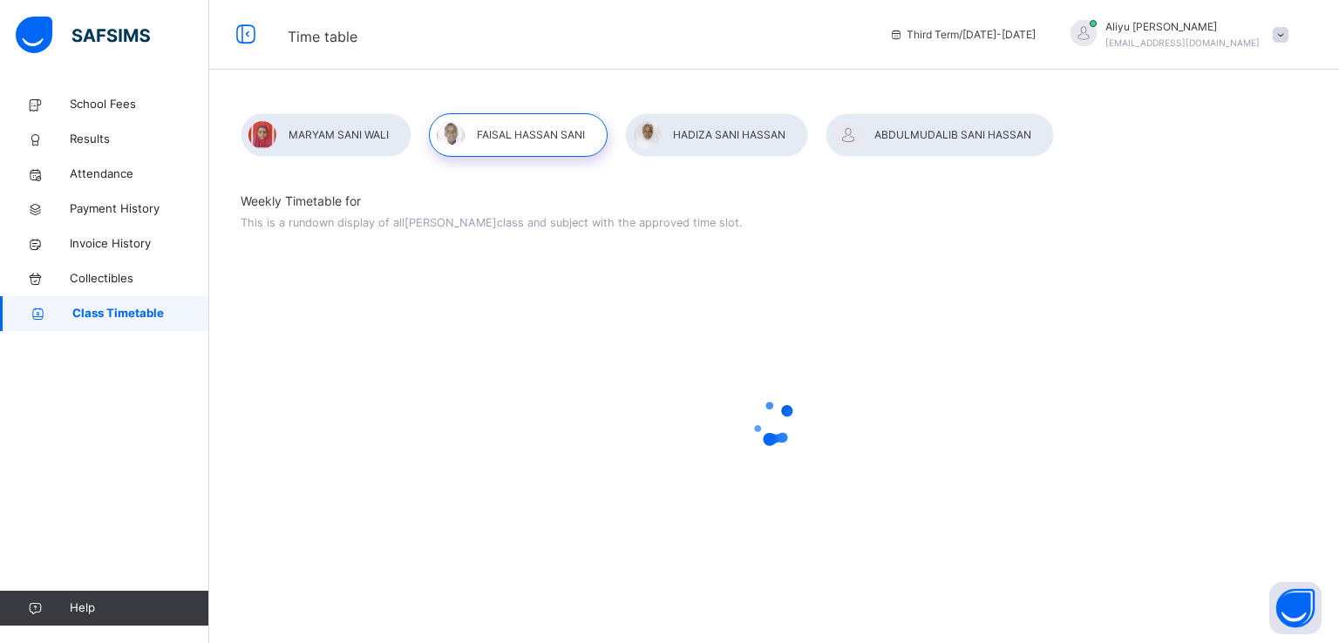
click at [690, 132] on div at bounding box center [716, 135] width 183 height 44
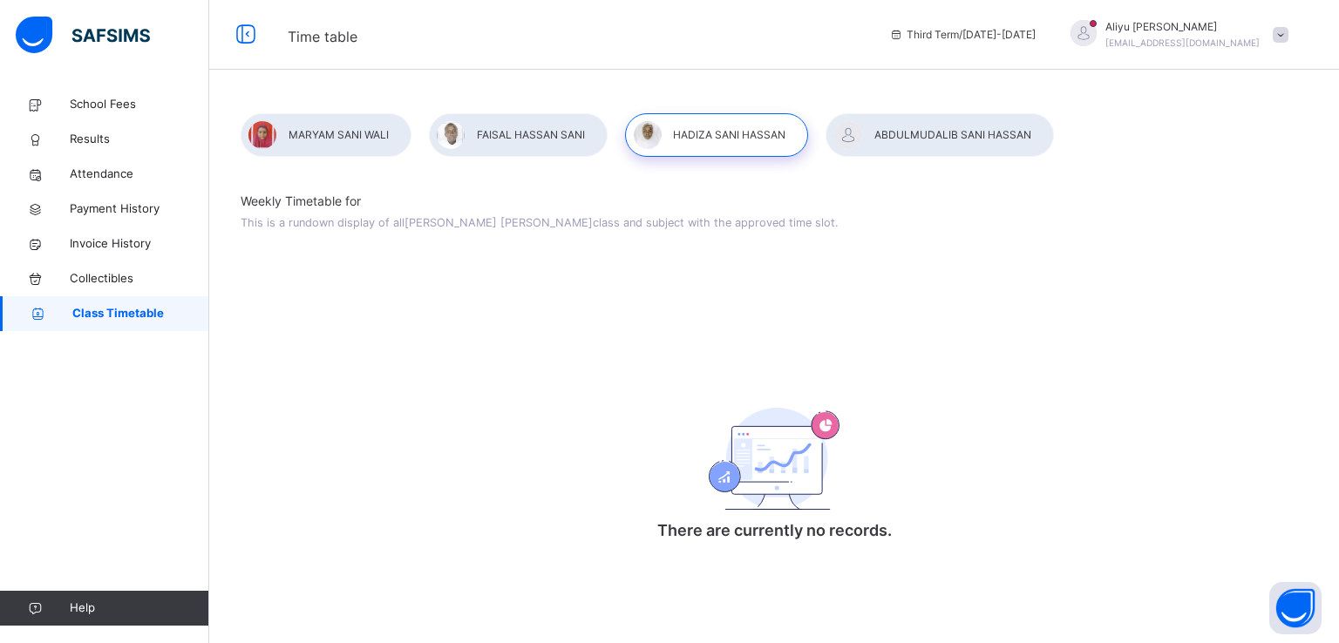
click at [907, 137] on div at bounding box center [938, 135] width 227 height 44
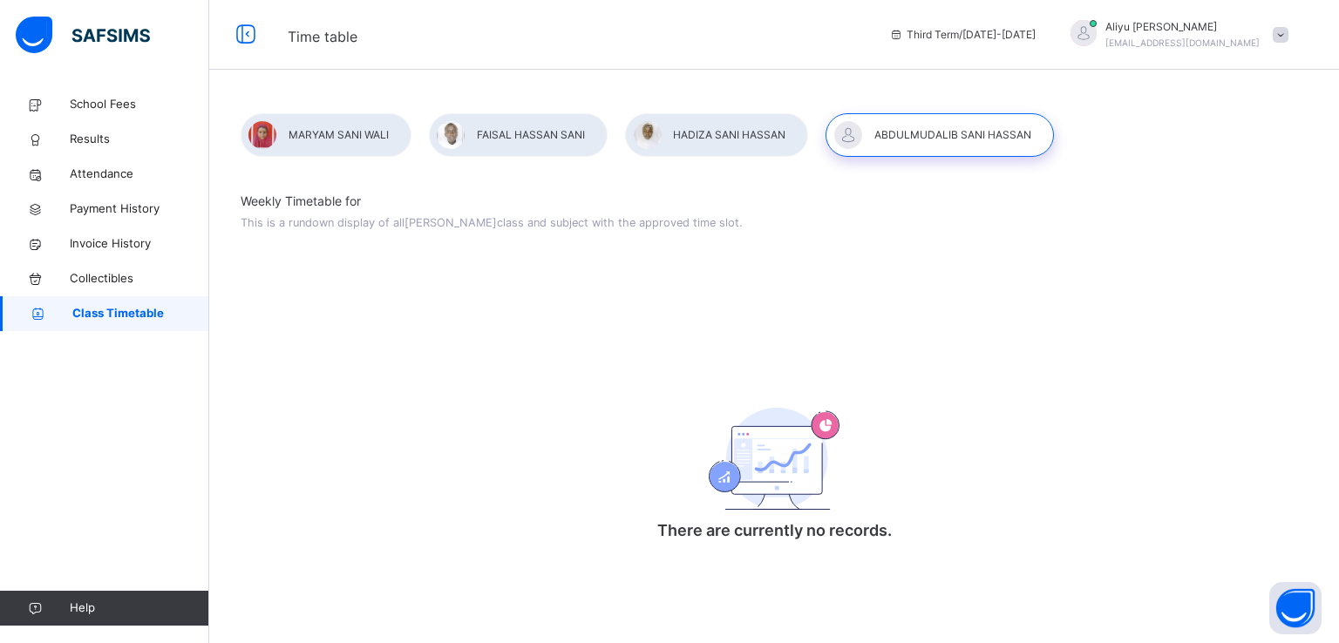
click at [712, 146] on div at bounding box center [716, 135] width 183 height 44
